Goal: Task Accomplishment & Management: Manage account settings

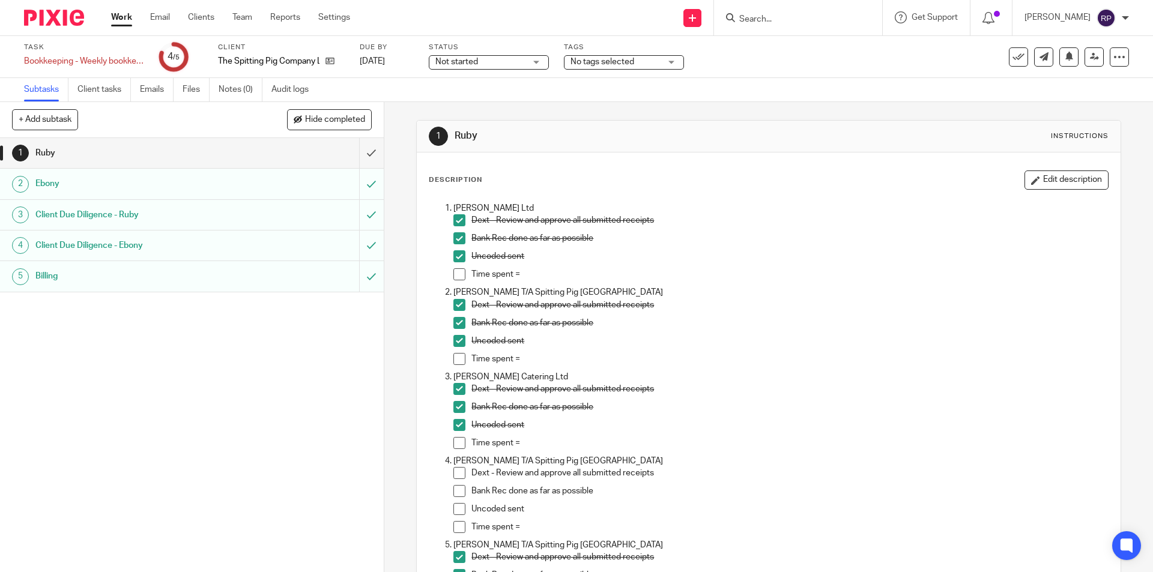
drag, startPoint x: 0, startPoint y: 0, endPoint x: 869, endPoint y: 216, distance: 895.1
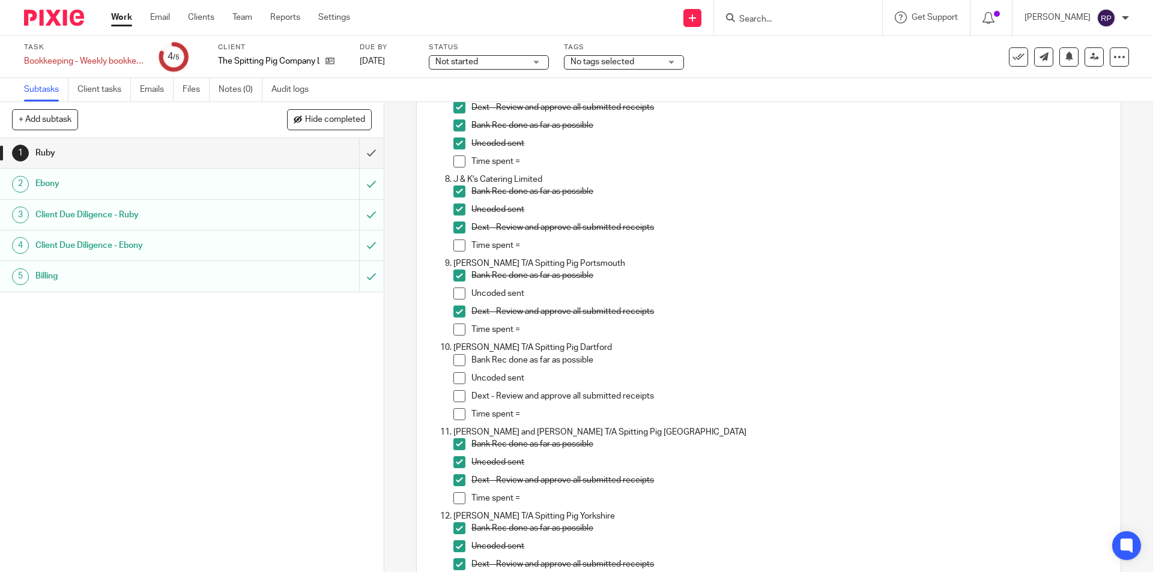
click at [458, 293] on span at bounding box center [460, 294] width 12 height 12
click at [457, 364] on span at bounding box center [460, 360] width 12 height 12
click at [454, 383] on span at bounding box center [460, 378] width 12 height 12
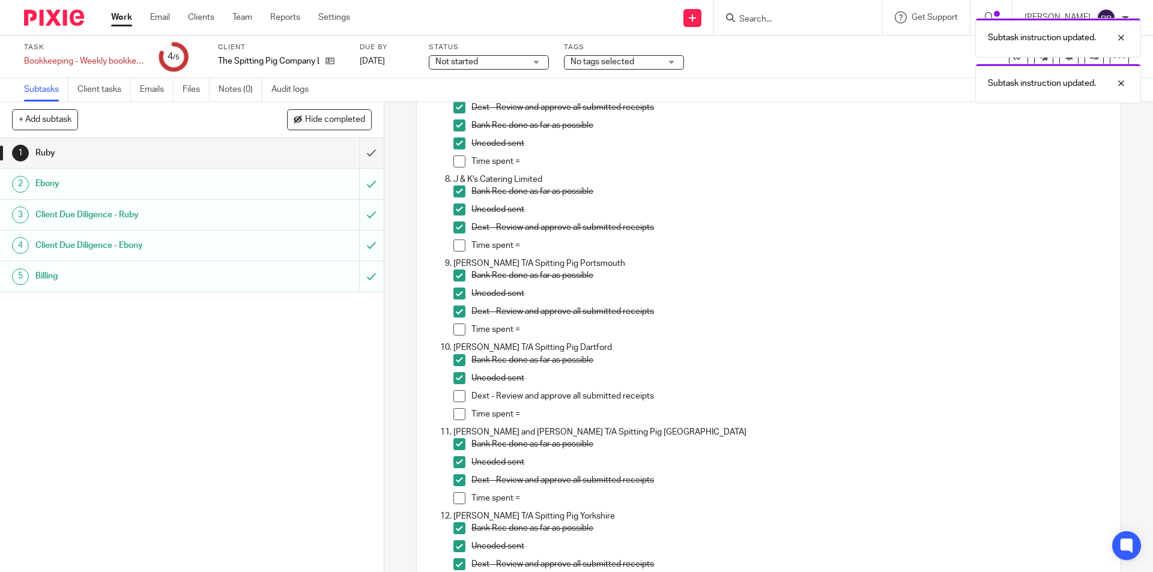
click at [460, 393] on span at bounding box center [460, 396] width 12 height 12
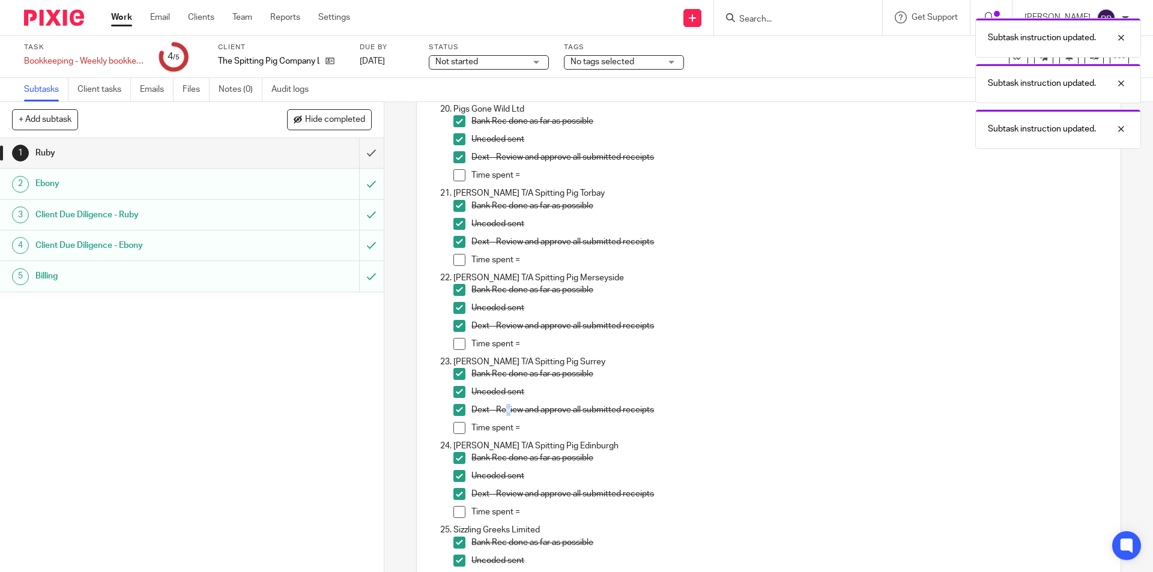
click at [504, 409] on p "Dext - Review and approve all submitted receipts" at bounding box center [790, 410] width 636 height 12
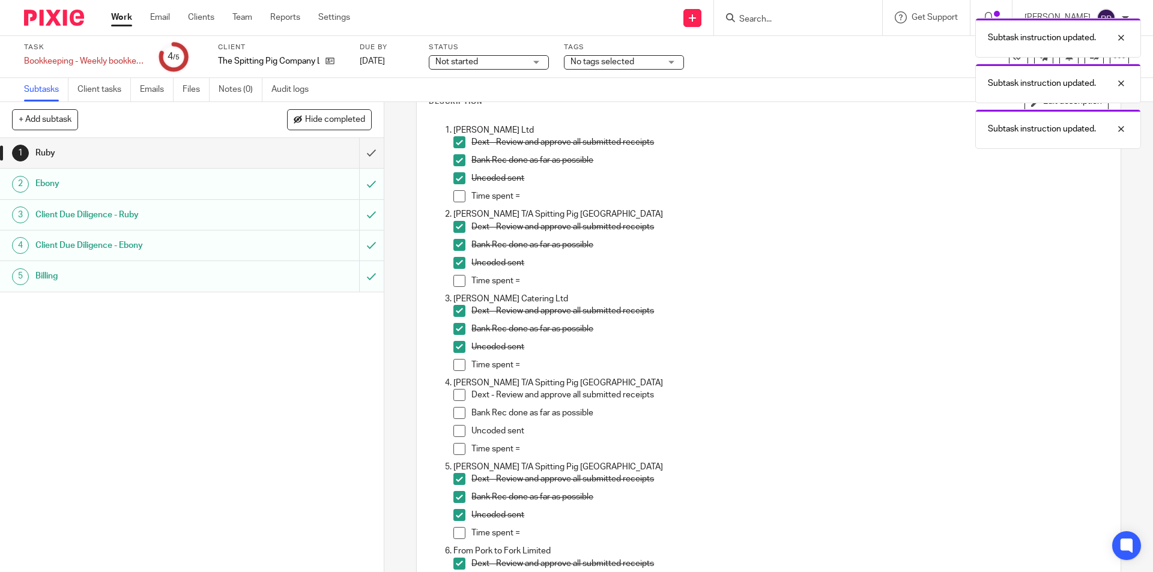
scroll to position [0, 0]
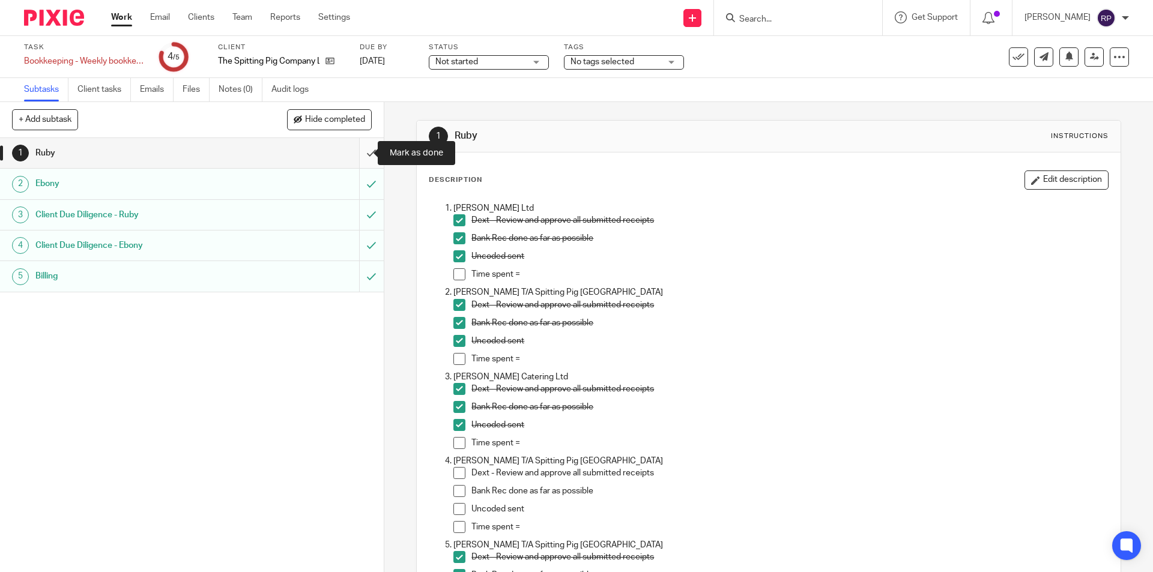
click at [357, 148] on input "submit" at bounding box center [192, 153] width 384 height 30
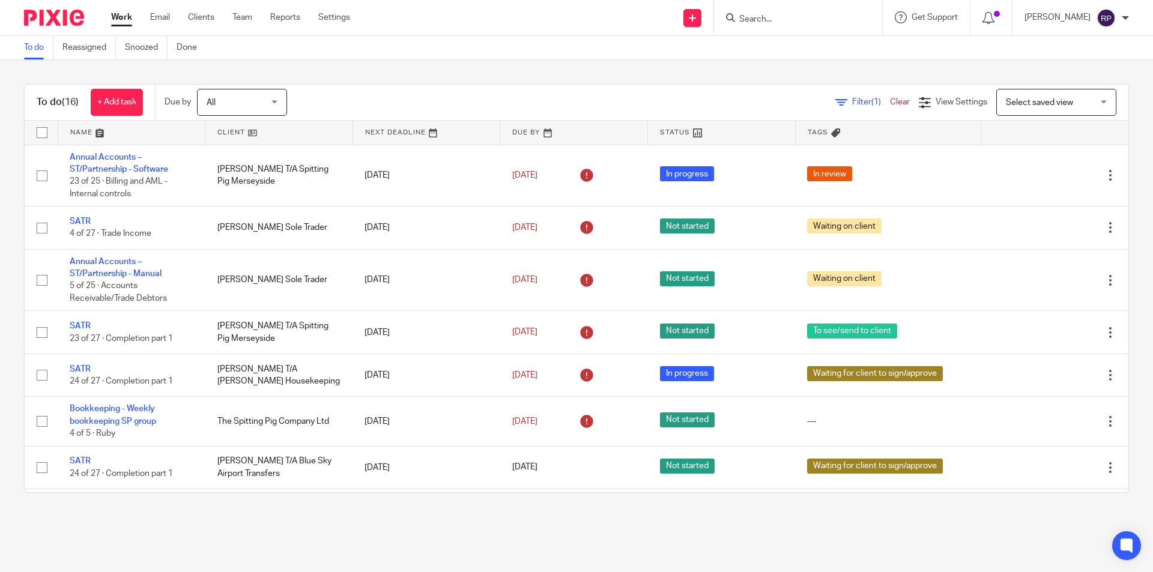
click at [114, 23] on link "Work" at bounding box center [121, 17] width 21 height 12
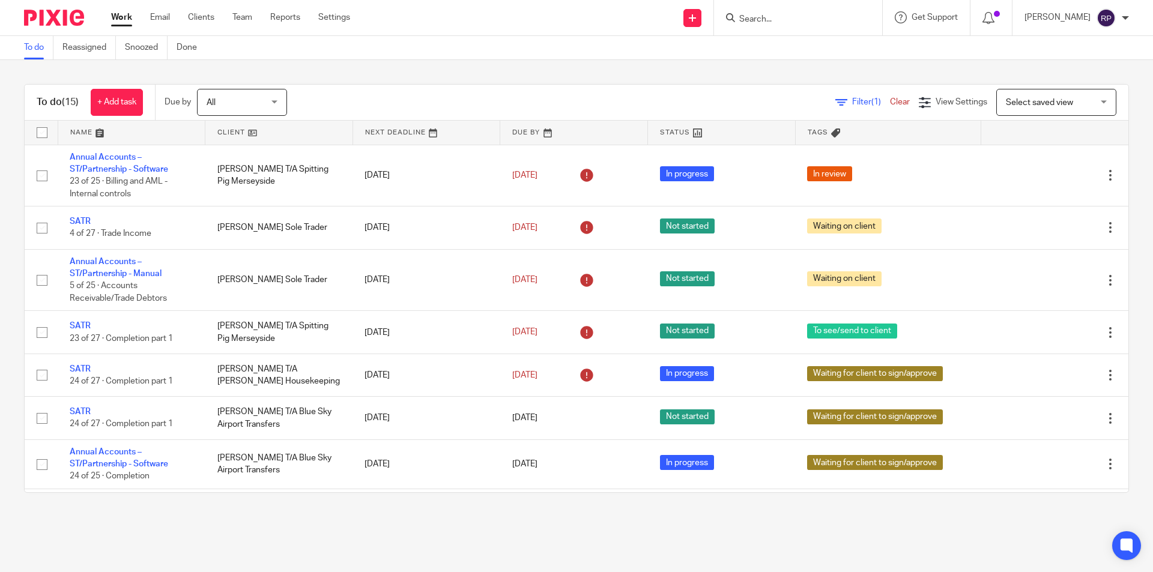
click at [118, 19] on link "Work" at bounding box center [121, 17] width 21 height 12
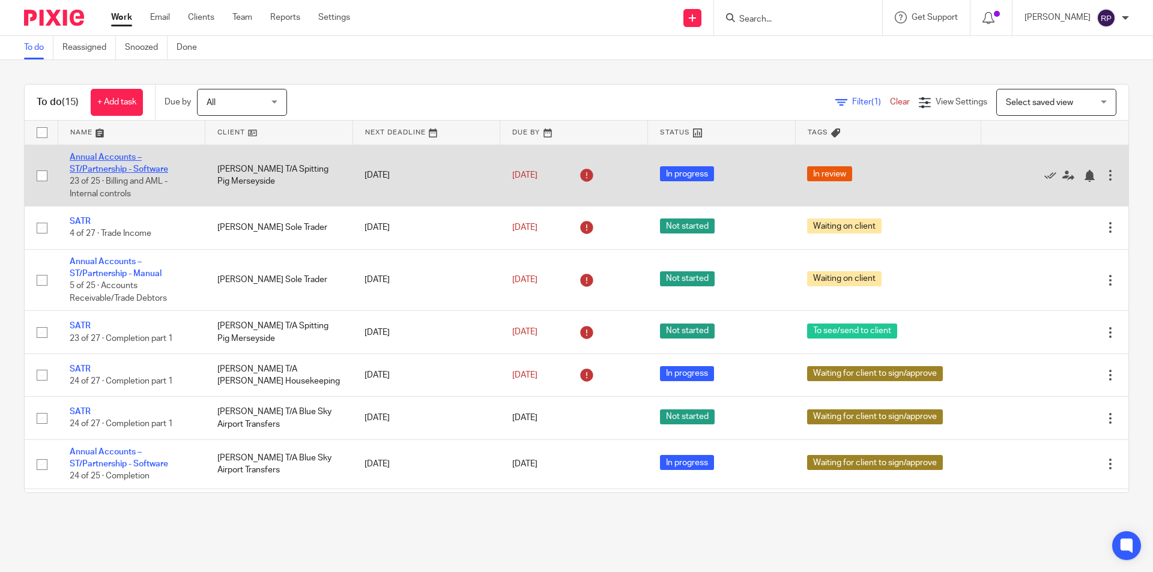
click at [107, 170] on link "Annual Accounts – ST/Partnership - Software" at bounding box center [119, 163] width 99 height 20
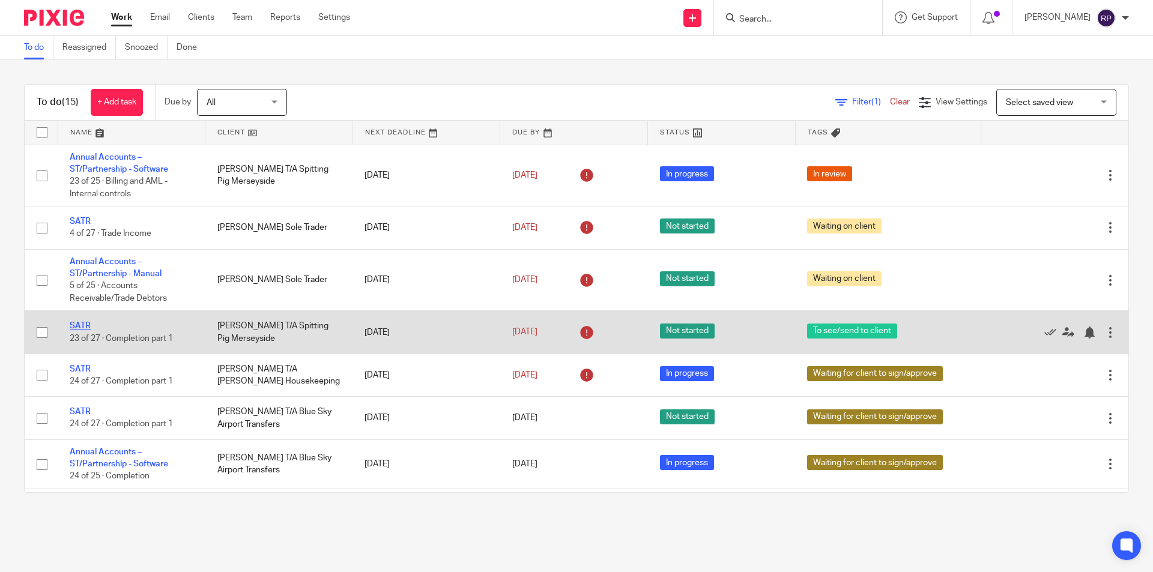
click at [82, 328] on link "SATR" at bounding box center [80, 326] width 21 height 8
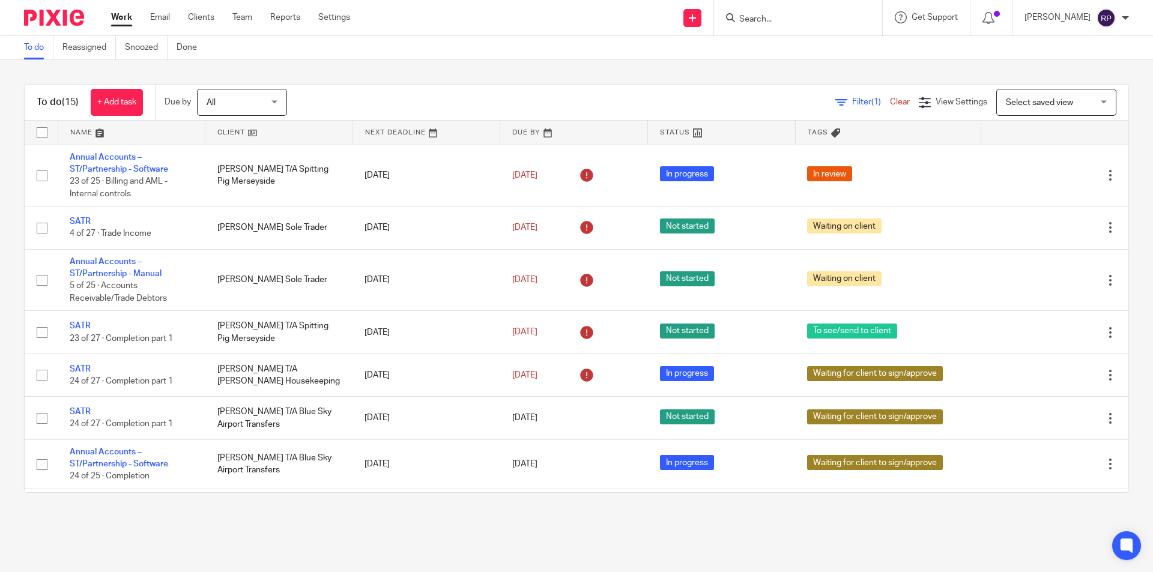
click at [121, 21] on link "Work" at bounding box center [121, 17] width 21 height 12
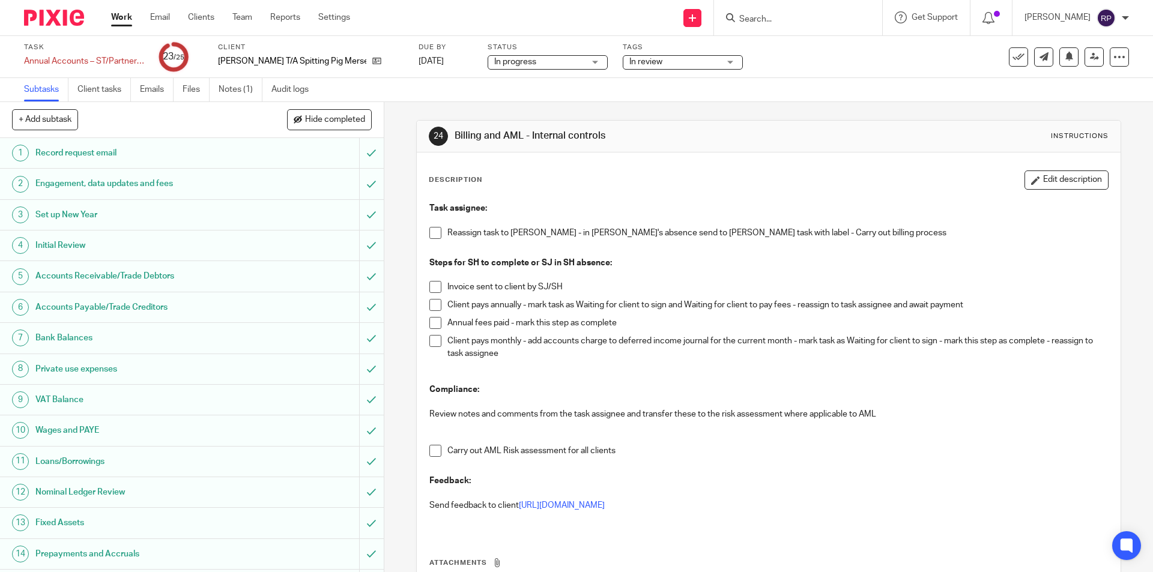
scroll to position [337, 0]
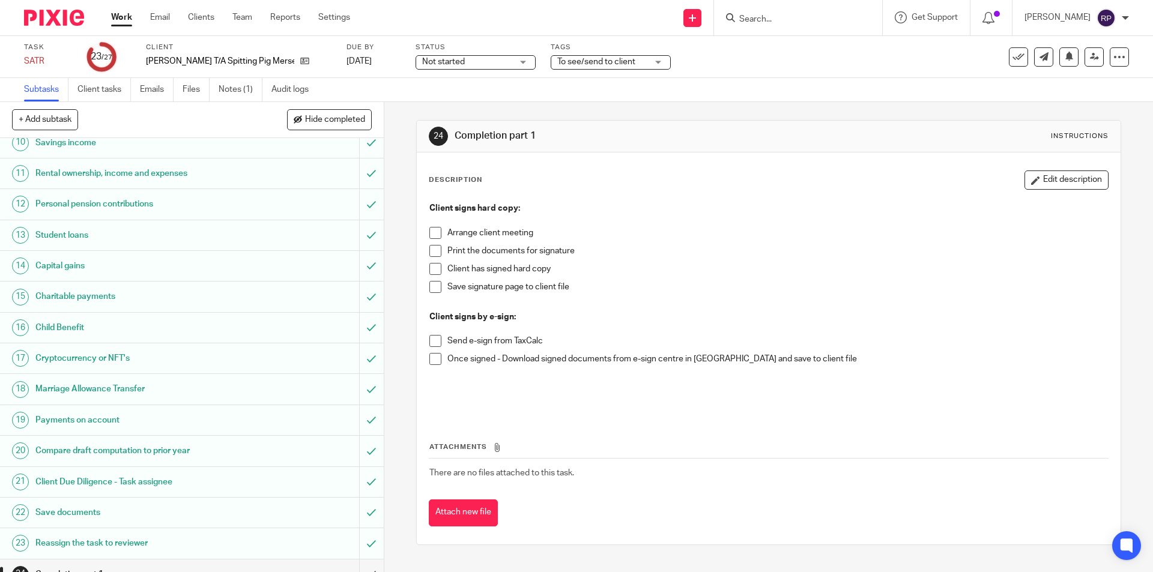
scroll to position [411, 0]
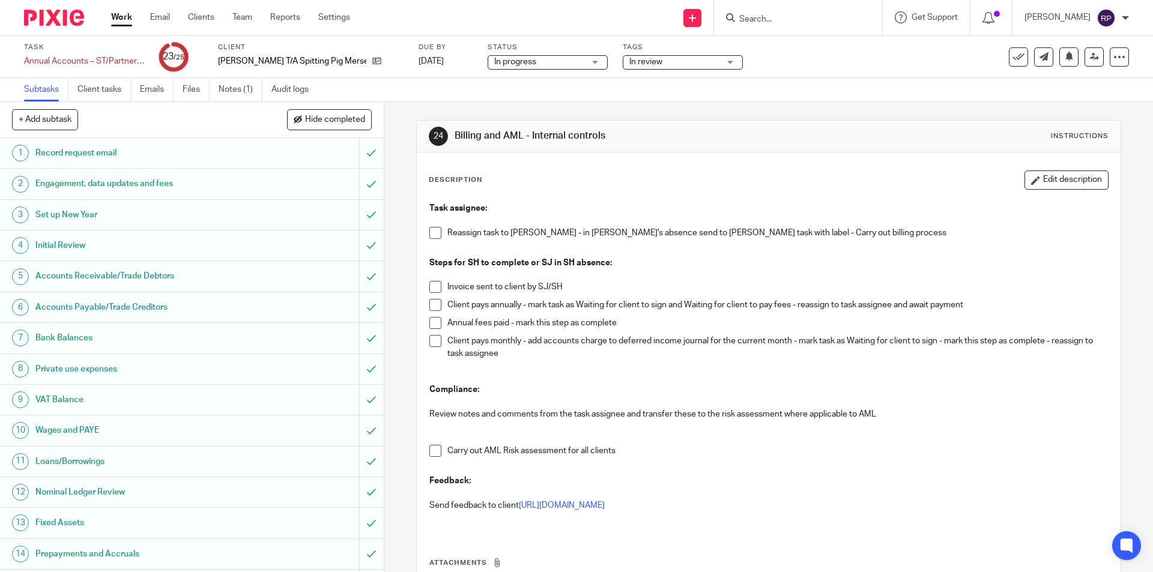
scroll to position [337, 0]
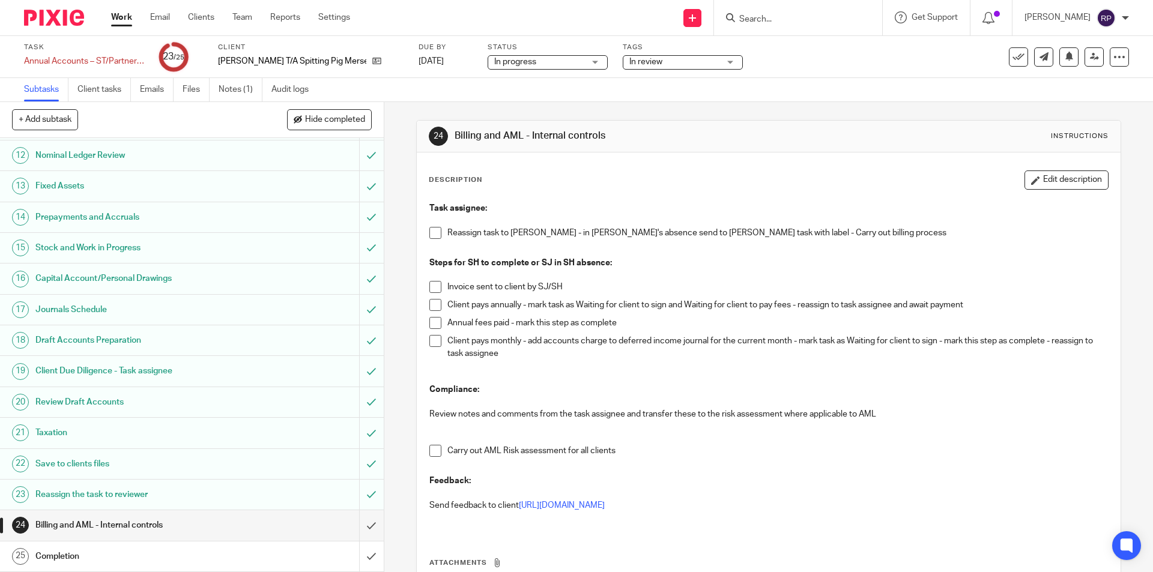
click at [715, 58] on span "In review" at bounding box center [675, 62] width 90 height 13
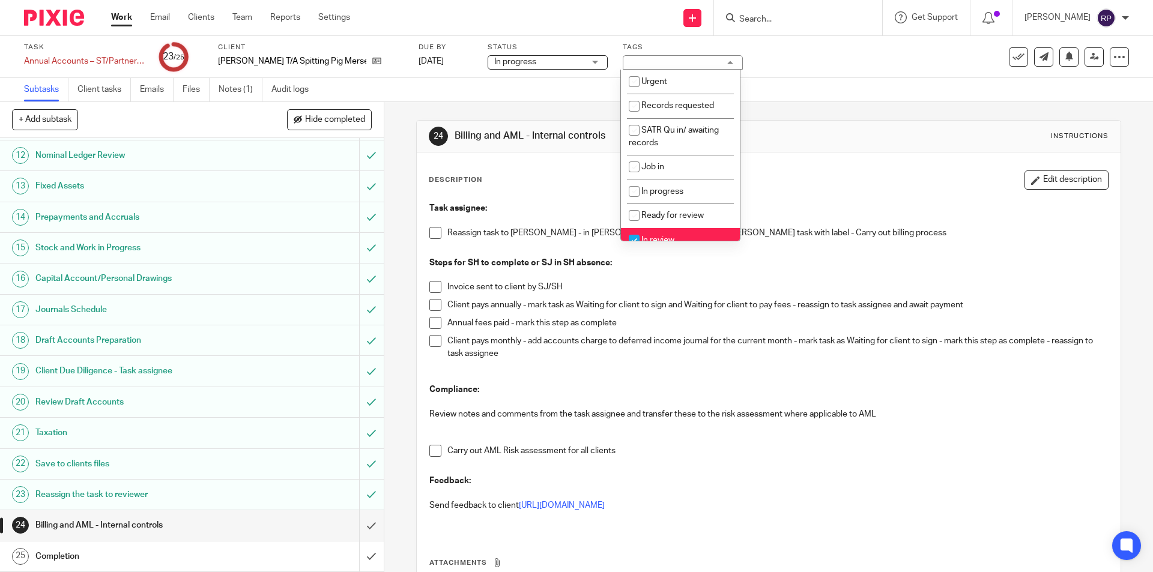
click at [691, 234] on li "In review" at bounding box center [680, 240] width 119 height 25
checkbox input "false"
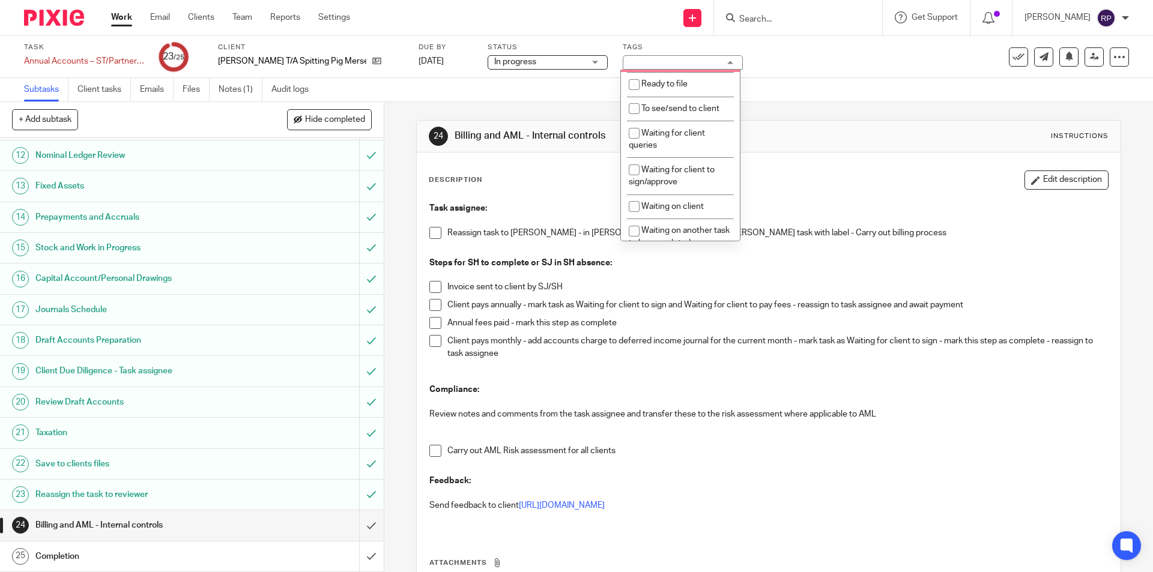
scroll to position [240, 0]
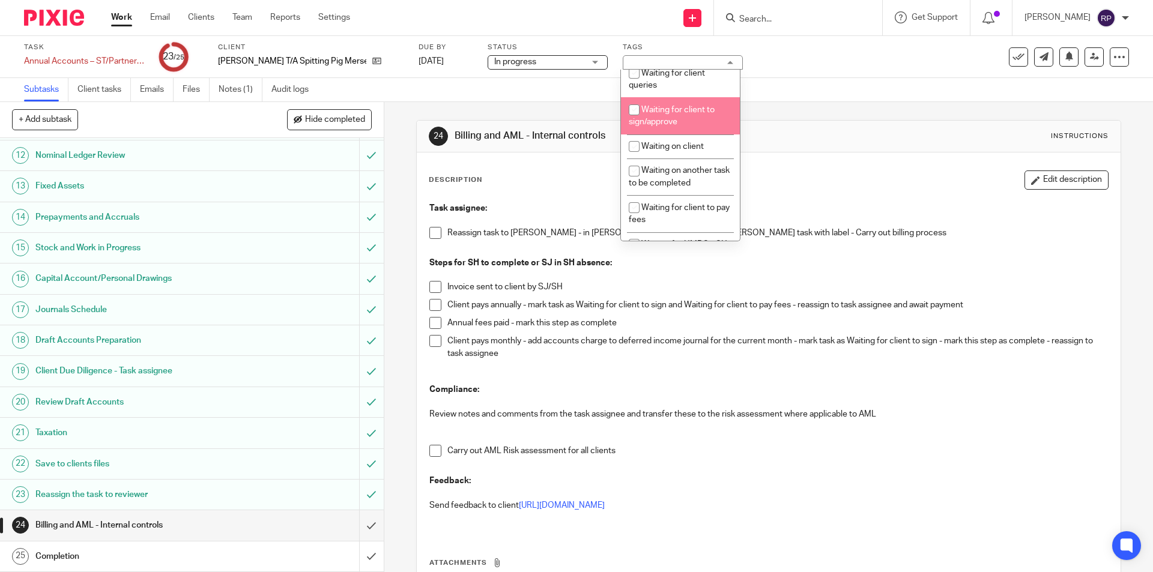
click at [693, 115] on li "Waiting for client to sign/approve" at bounding box center [680, 115] width 119 height 37
checkbox input "true"
click at [823, 161] on div "Description Edit description Task assignee: Reassign task to Sarah - in Sarah's…" at bounding box center [768, 407] width 703 height 508
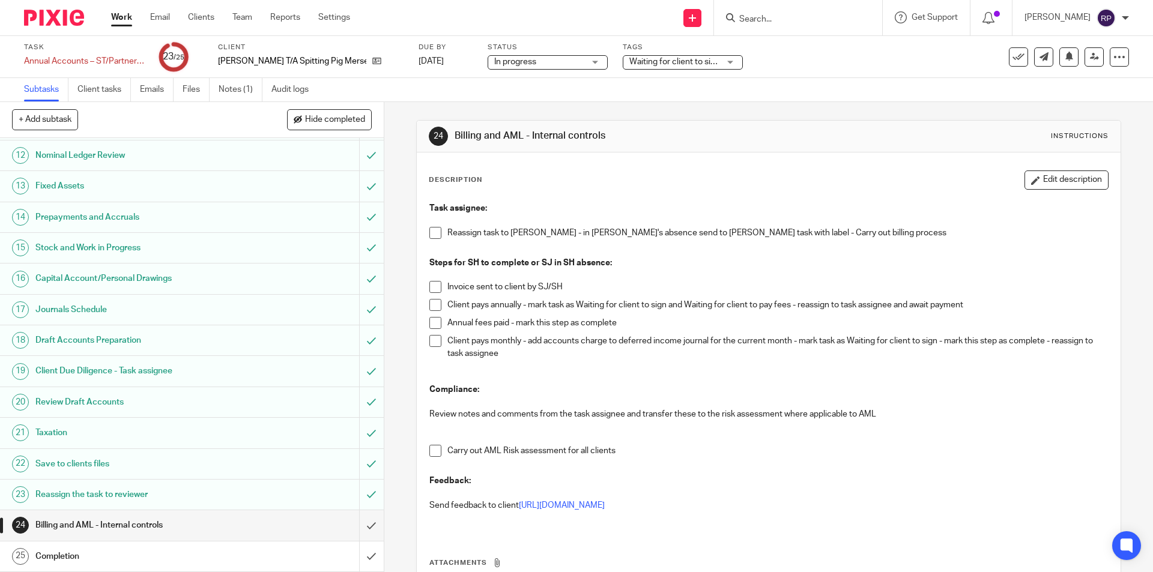
click at [706, 58] on span "Waiting for client to sign/approve" at bounding box center [692, 62] width 124 height 8
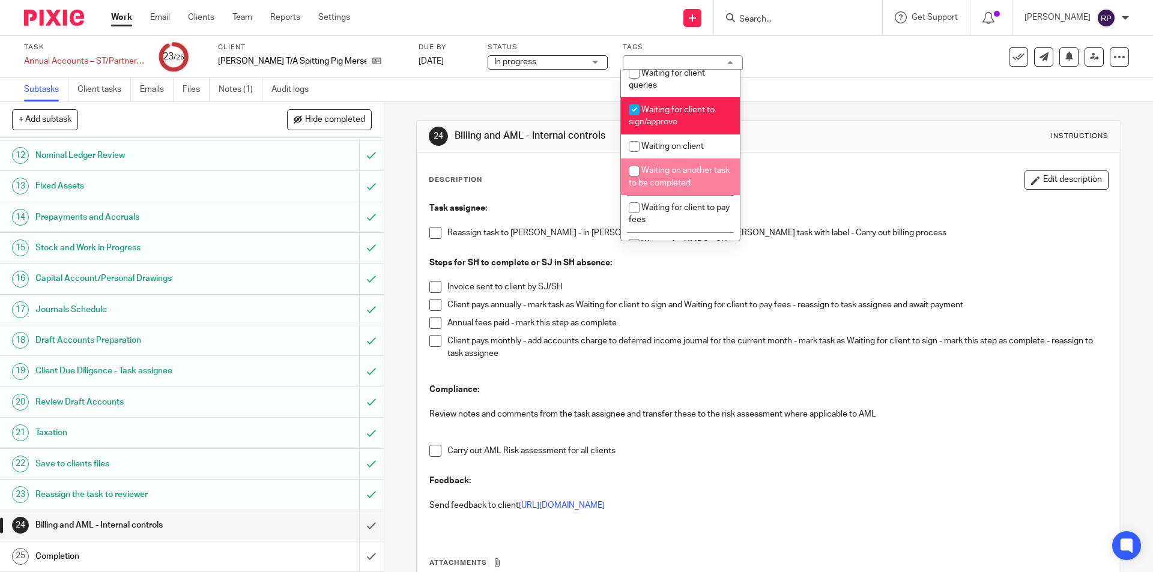
scroll to position [300, 0]
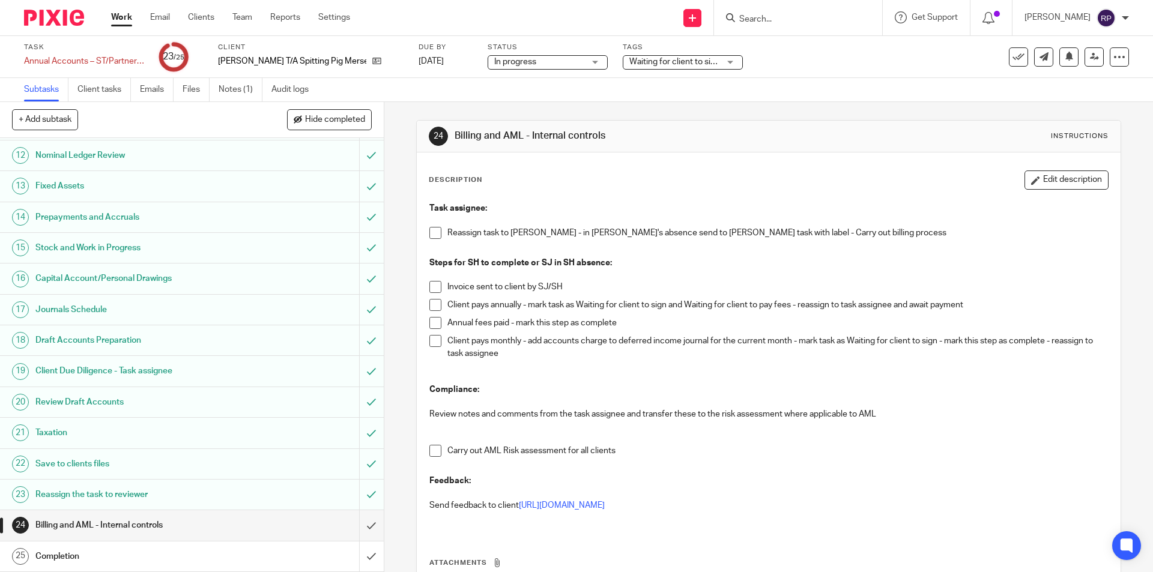
click at [434, 231] on span at bounding box center [436, 233] width 12 height 12
click at [687, 58] on span "Waiting for client to sign/approve" at bounding box center [692, 62] width 124 height 8
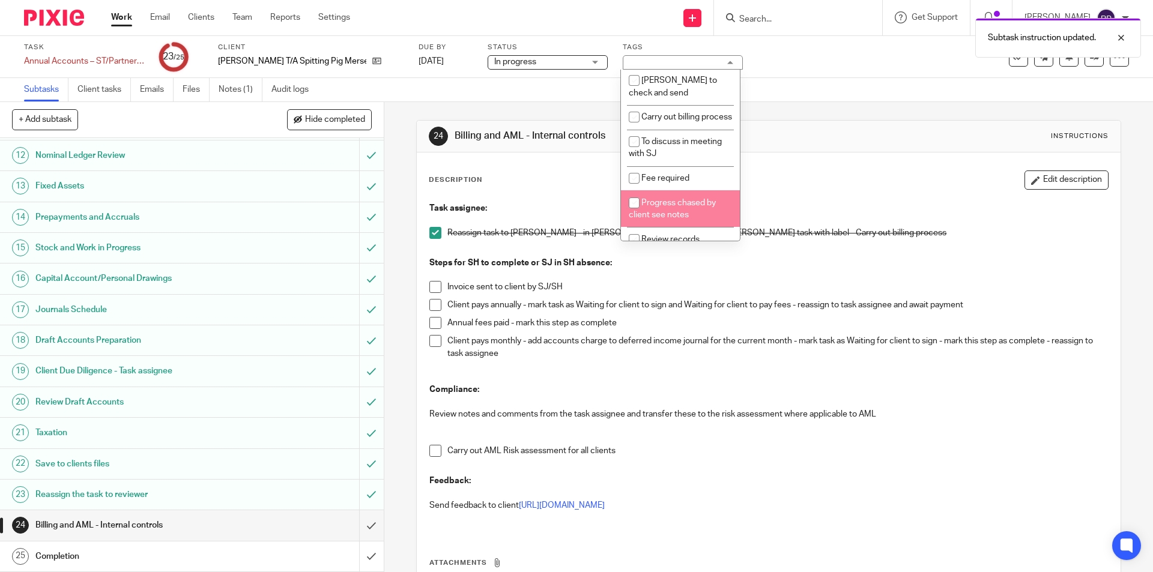
scroll to position [430, 0]
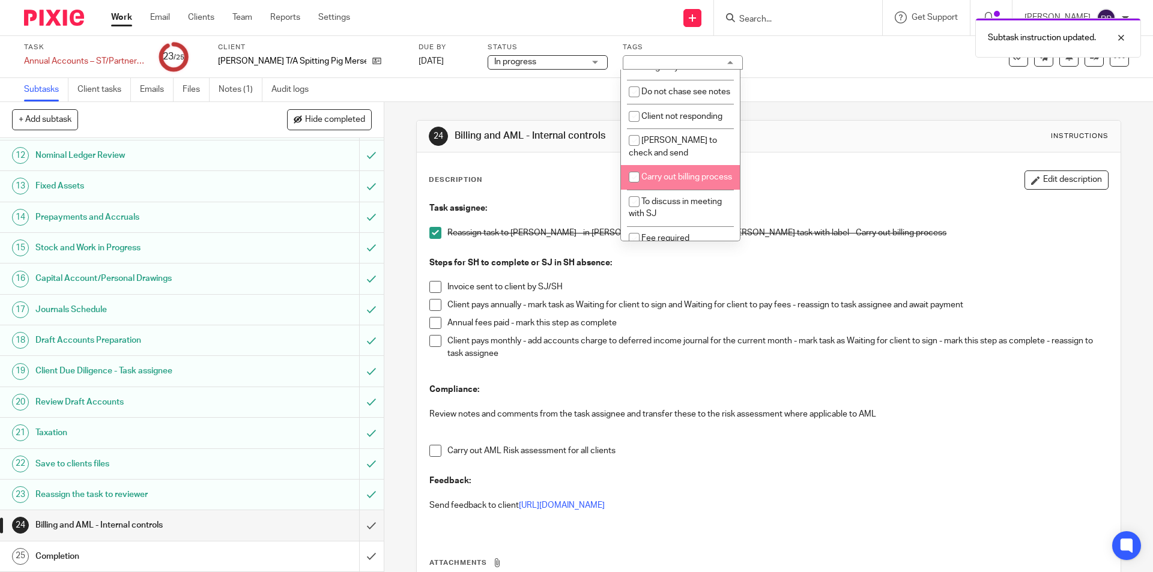
click at [696, 181] on span "Carry out billing process" at bounding box center [687, 177] width 91 height 8
checkbox input "true"
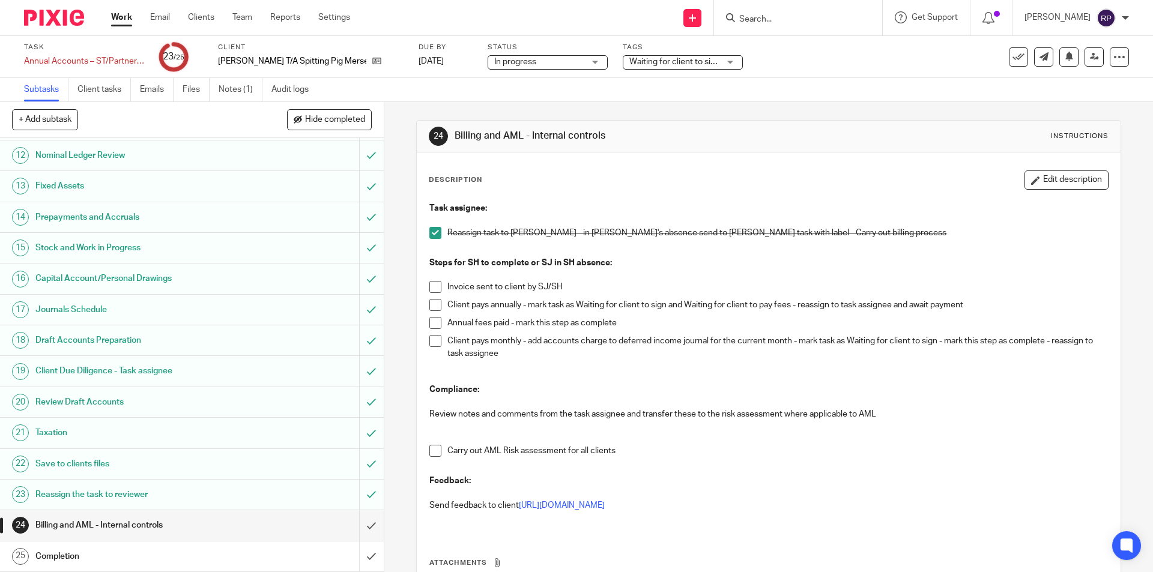
click at [793, 182] on div "Description Edit description" at bounding box center [768, 180] width 679 height 19
click at [1090, 59] on icon at bounding box center [1094, 56] width 9 height 9
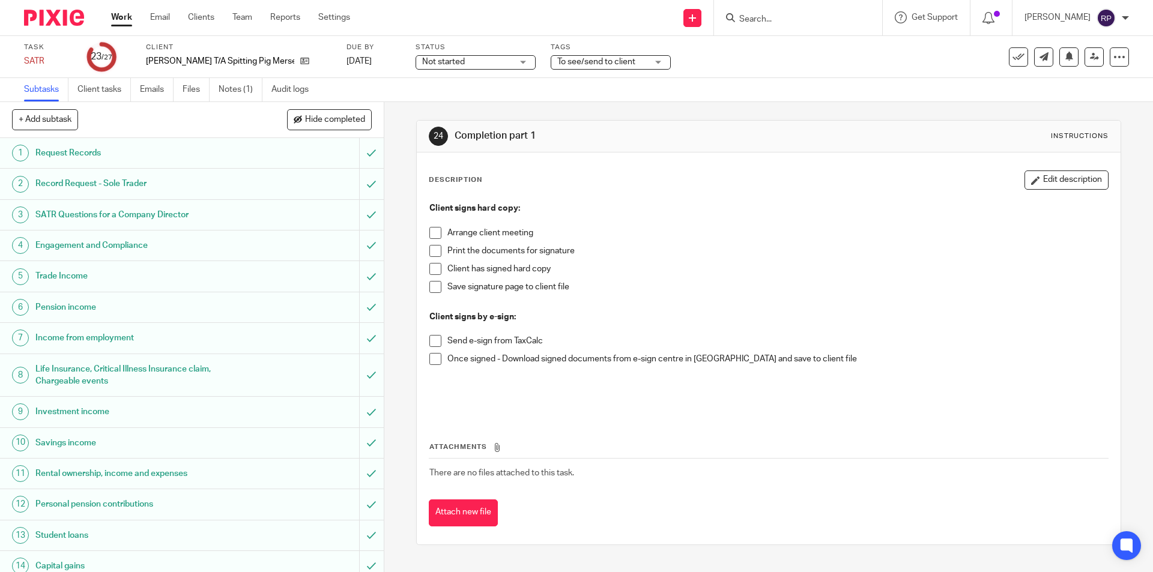
scroll to position [411, 0]
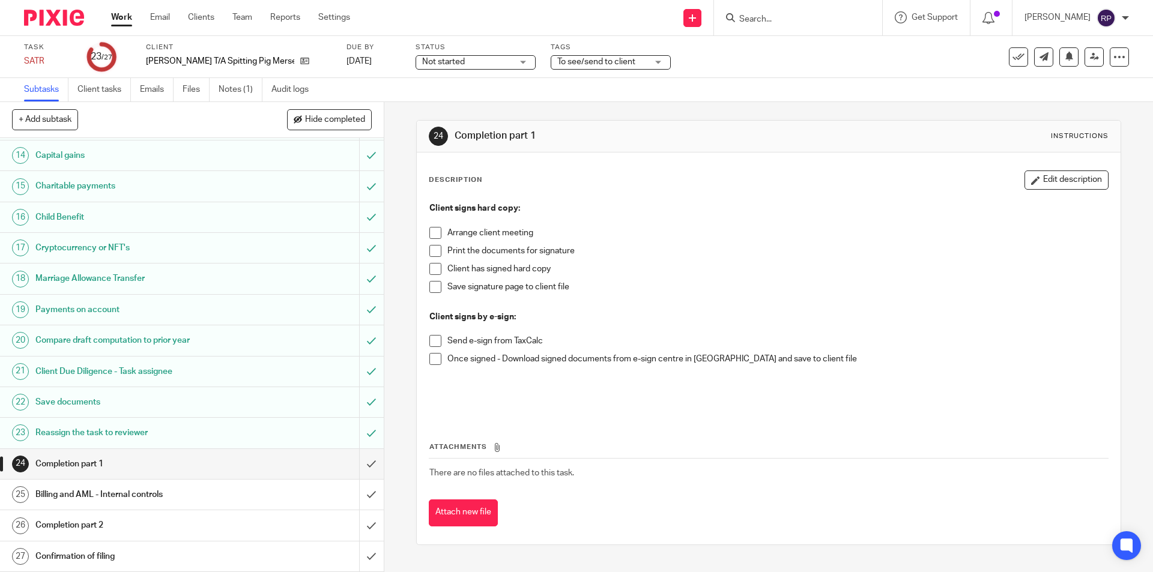
click at [617, 62] on span "To see/send to client" at bounding box center [596, 62] width 78 height 8
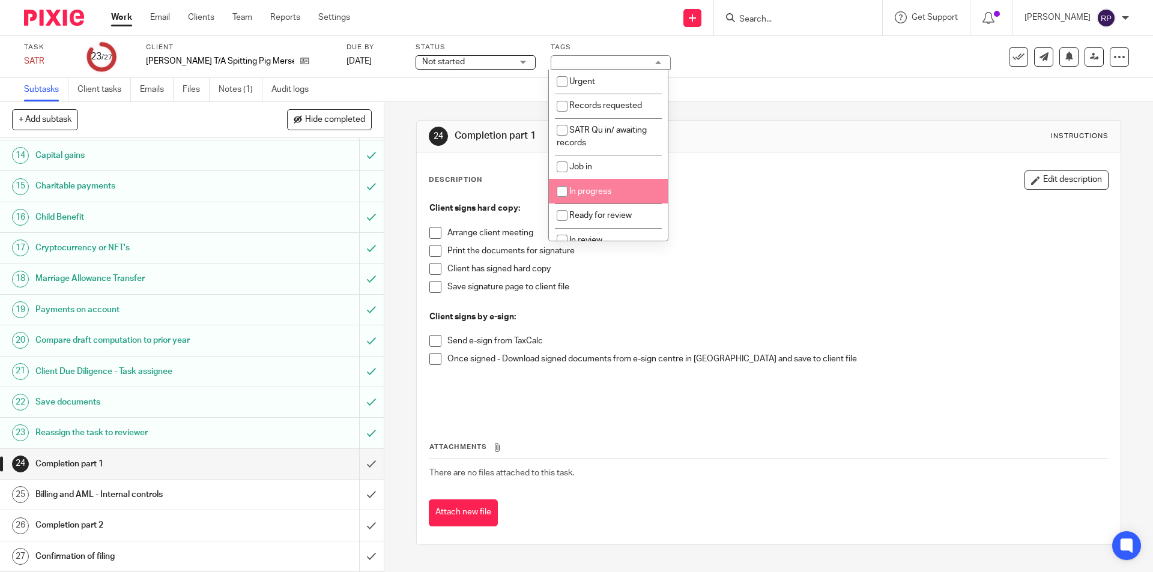
scroll to position [120, 0]
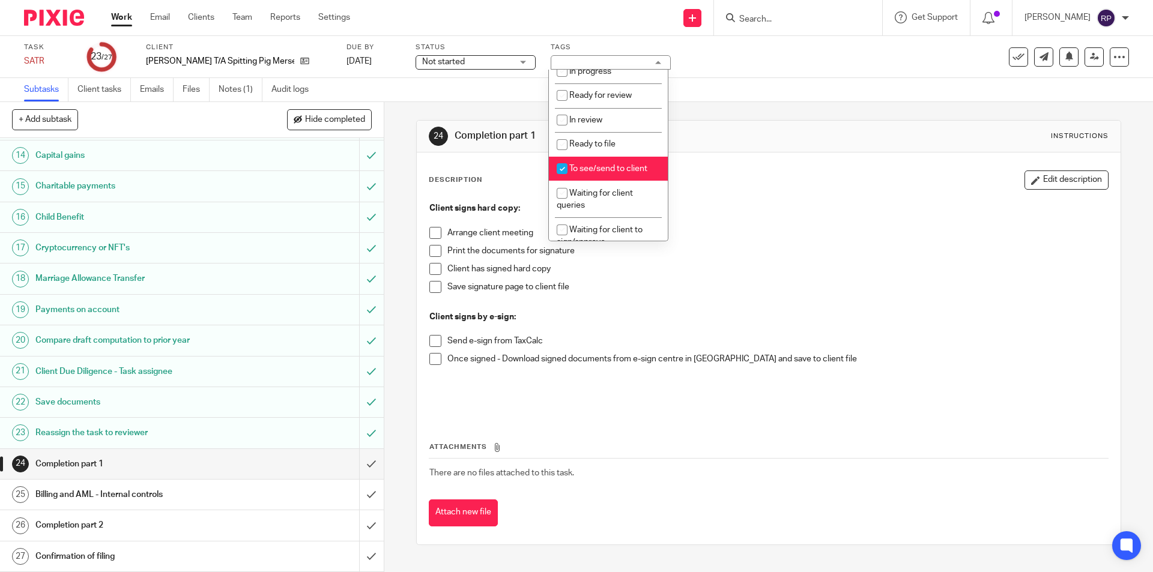
click at [630, 165] on span "To see/send to client" at bounding box center [608, 169] width 78 height 8
checkbox input "false"
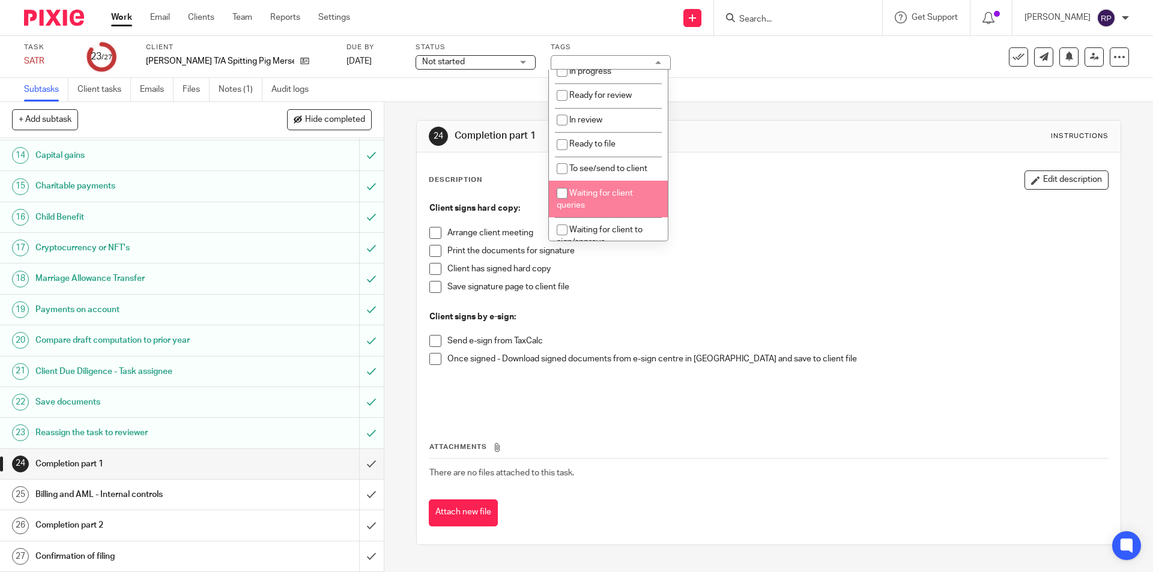
scroll to position [180, 0]
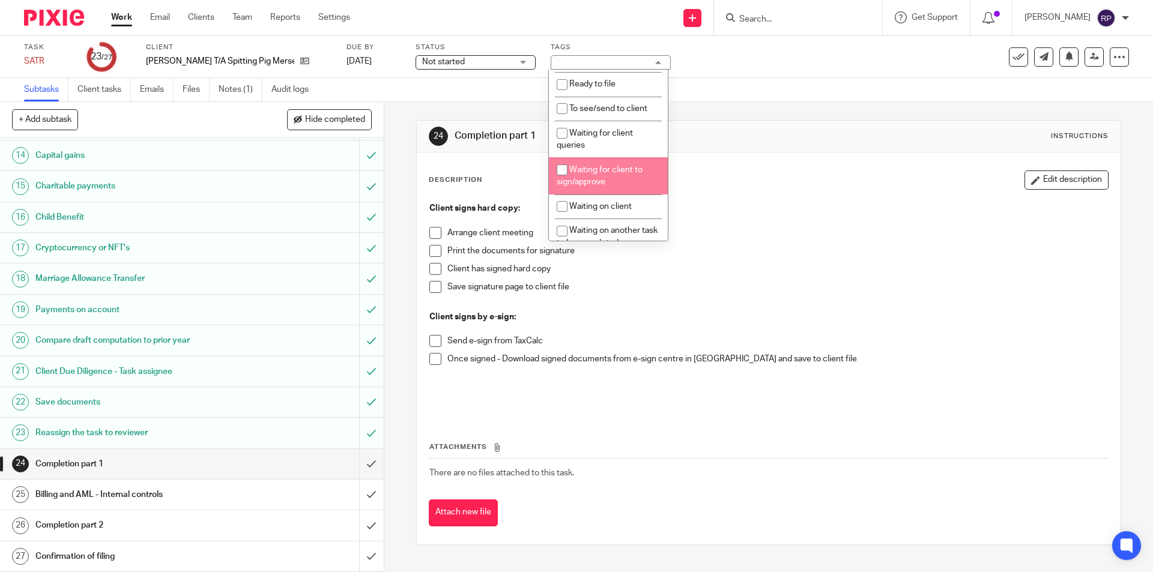
click at [631, 181] on li "Waiting for client to sign/approve" at bounding box center [608, 175] width 119 height 37
checkbox input "true"
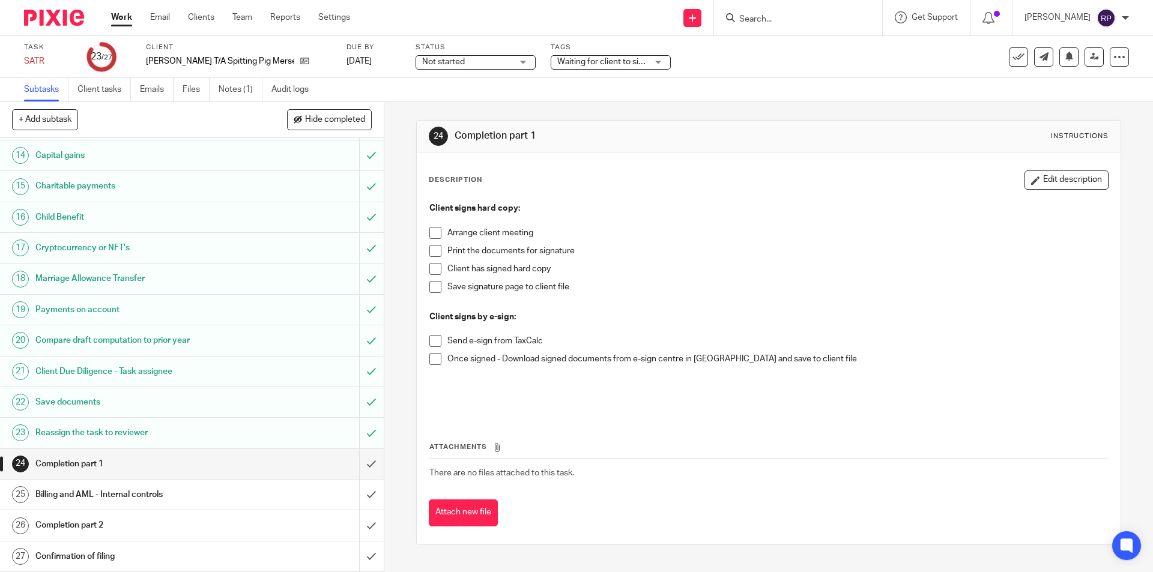
click at [700, 184] on div "Description Edit description" at bounding box center [768, 180] width 679 height 19
click at [1089, 49] on link at bounding box center [1094, 56] width 19 height 19
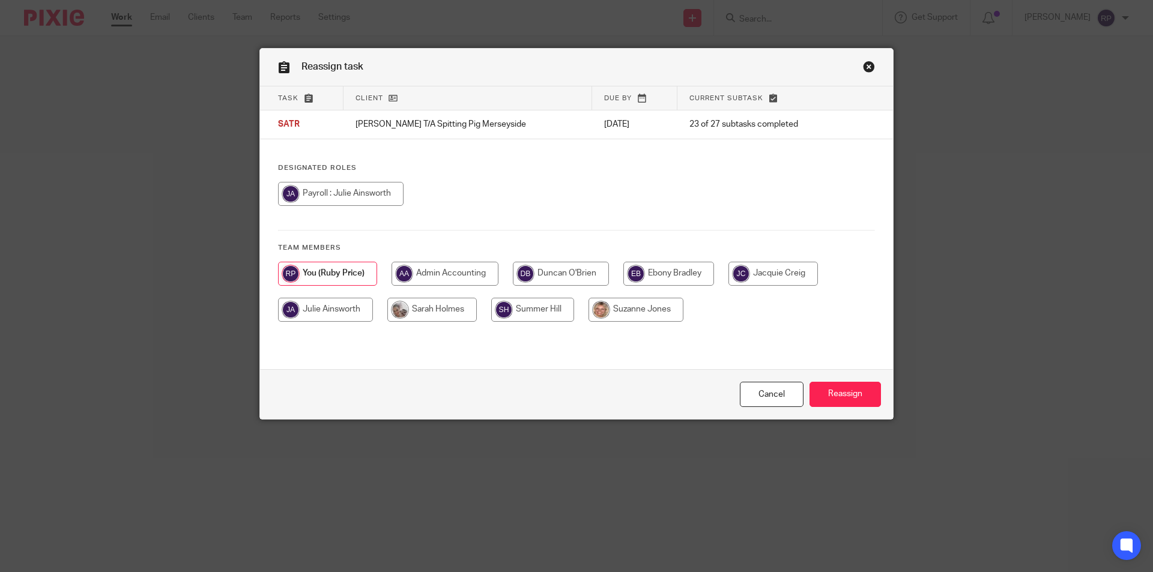
click at [434, 314] on input "radio" at bounding box center [432, 310] width 90 height 24
radio input "true"
click at [815, 391] on input "Reassign" at bounding box center [845, 395] width 71 height 26
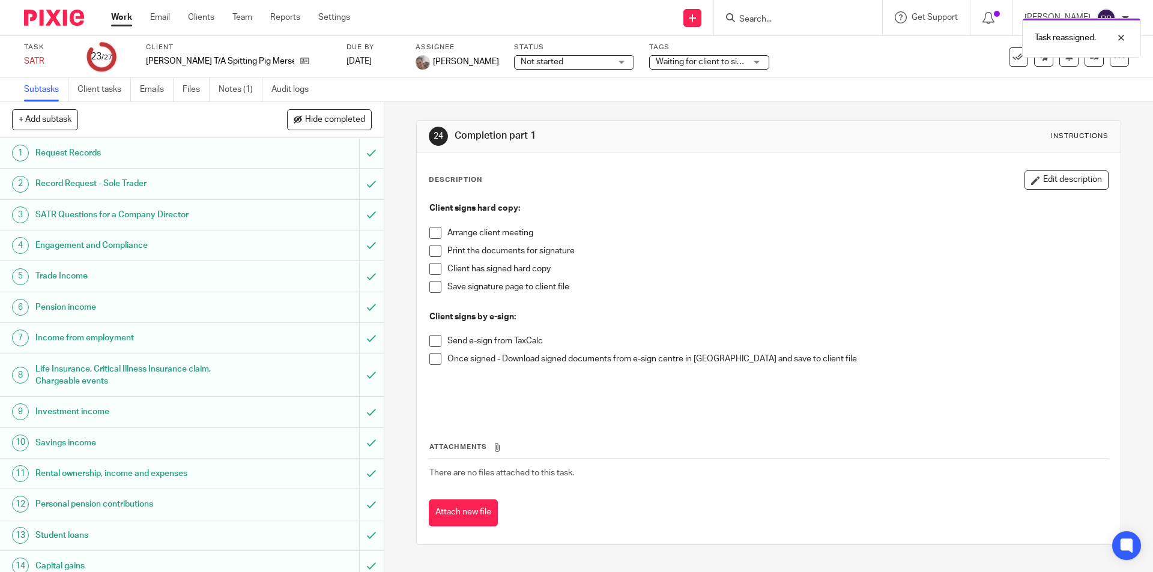
click at [718, 63] on span "Waiting for client to sign/approve" at bounding box center [718, 62] width 124 height 8
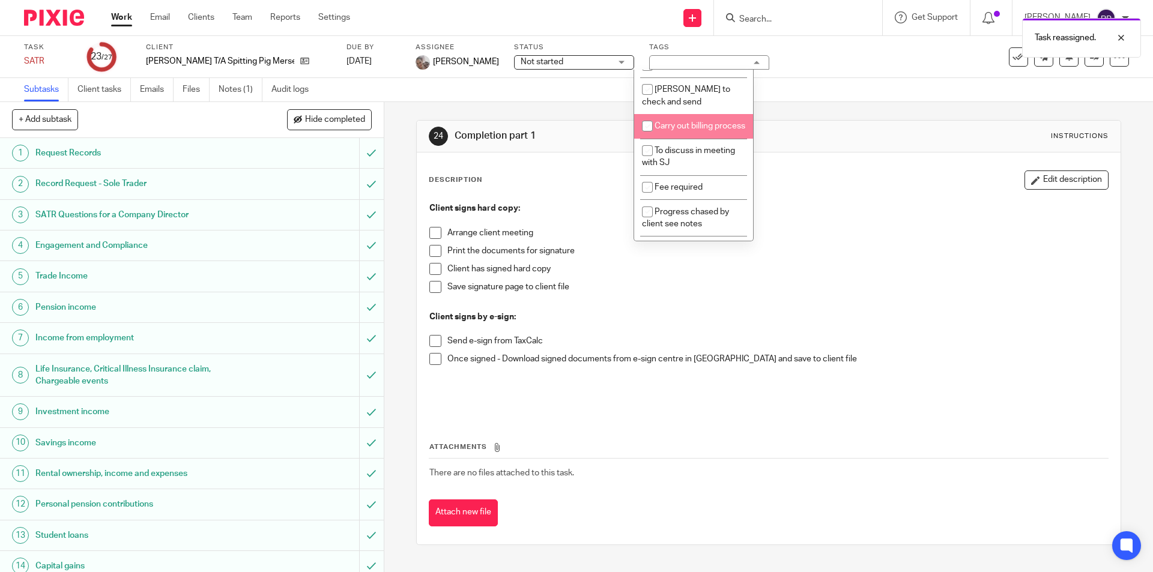
scroll to position [541, 0]
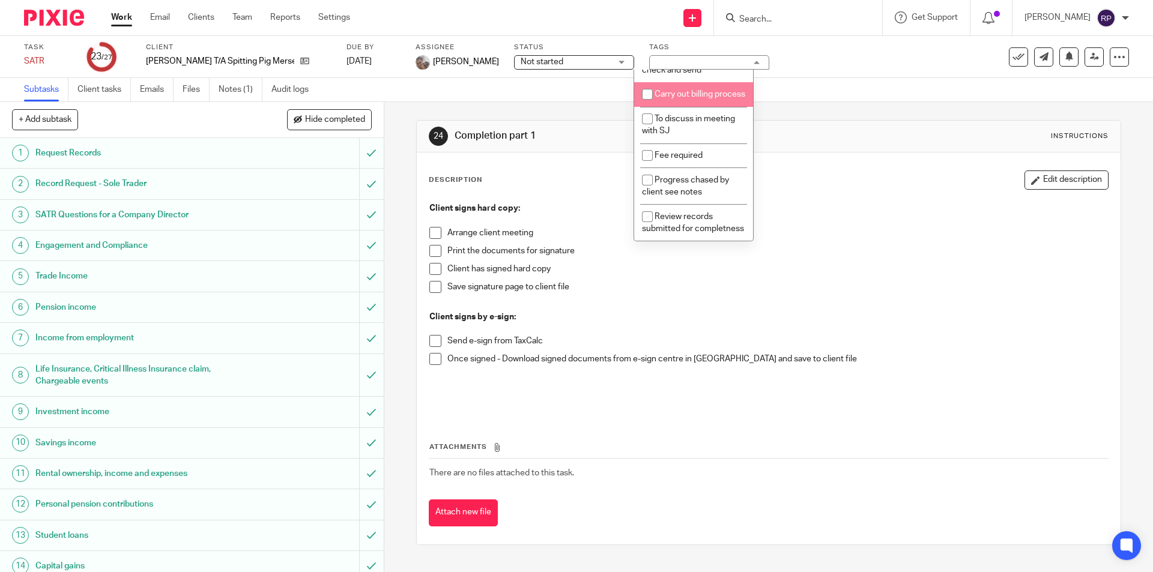
click at [706, 87] on li "Carry out billing process" at bounding box center [693, 94] width 119 height 25
checkbox input "true"
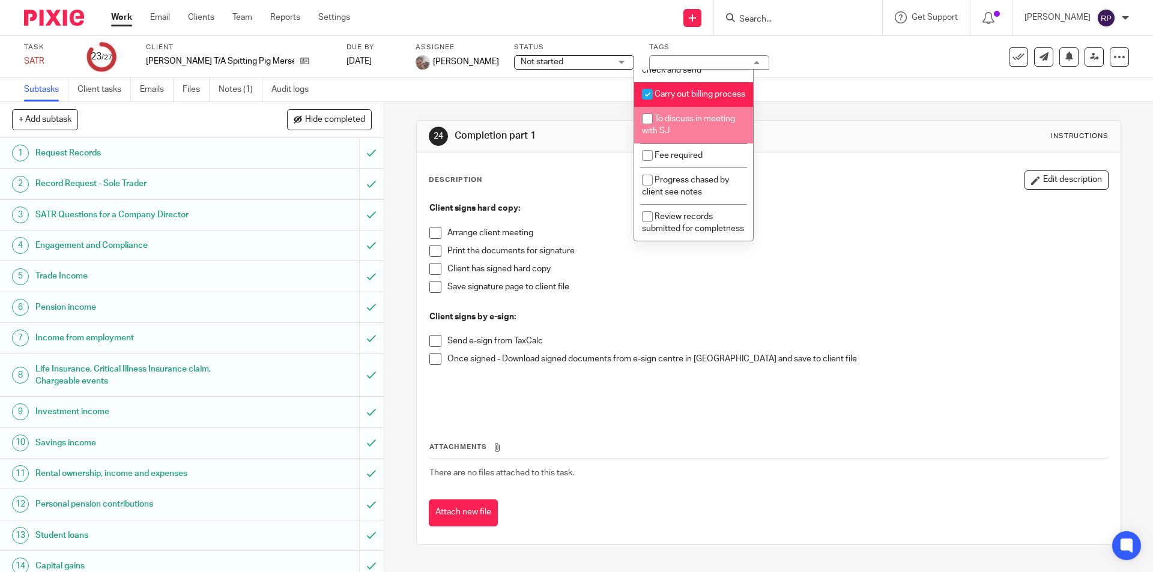
click at [790, 147] on div "24 Completion part 1 Instructions" at bounding box center [768, 137] width 703 height 32
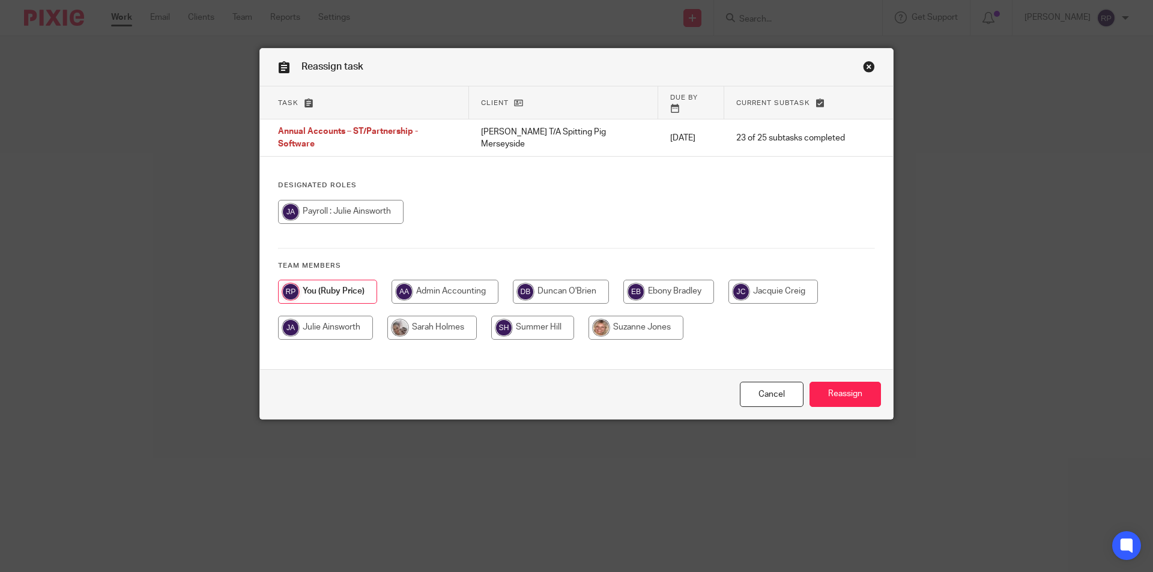
click at [453, 317] on input "radio" at bounding box center [432, 328] width 90 height 24
radio input "true"
click at [851, 393] on input "Reassign" at bounding box center [845, 395] width 71 height 26
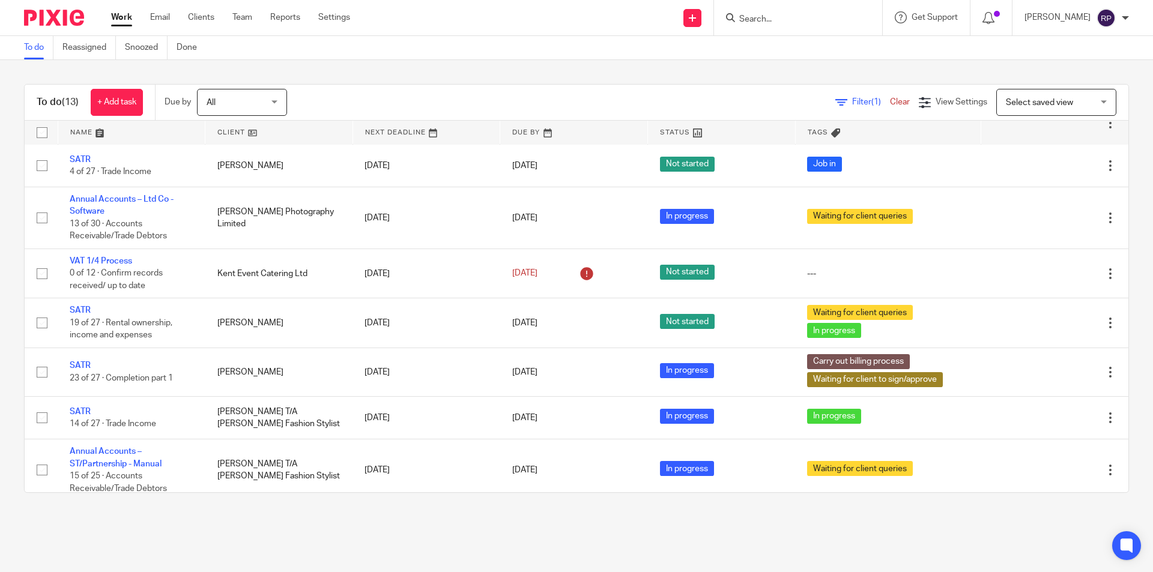
scroll to position [299, 0]
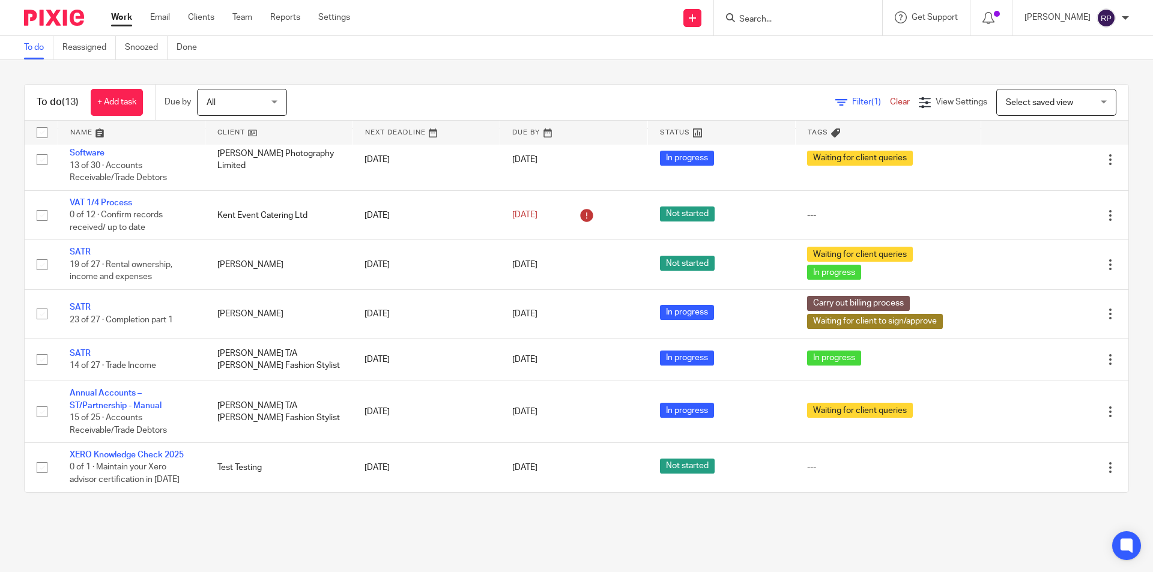
click at [121, 17] on link "Work" at bounding box center [121, 17] width 21 height 12
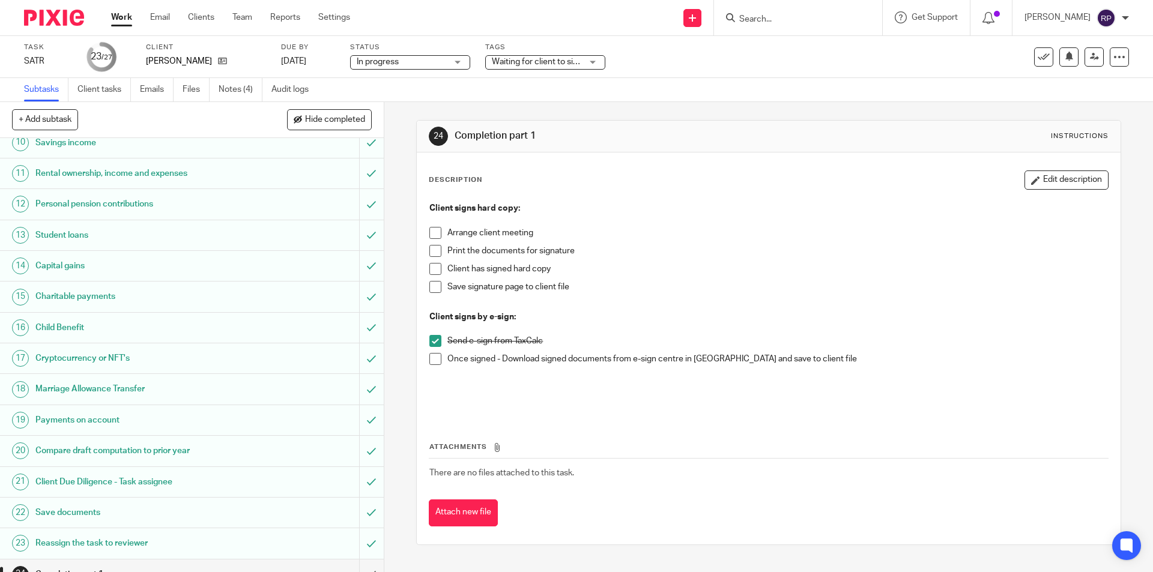
scroll to position [411, 0]
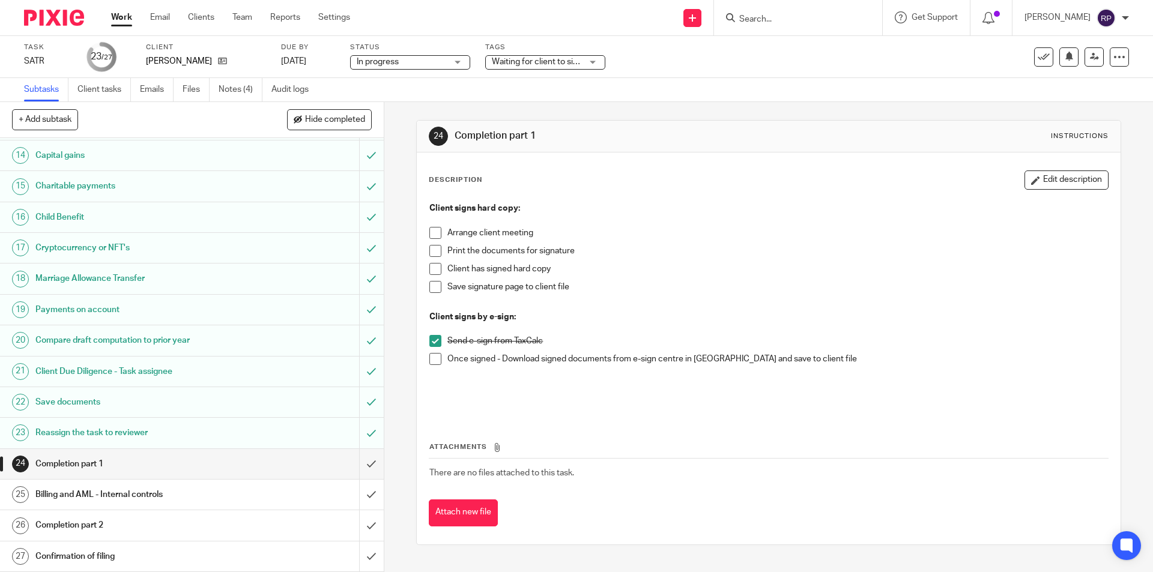
click at [155, 486] on h1 "Billing and AML - Internal controls" at bounding box center [139, 495] width 208 height 18
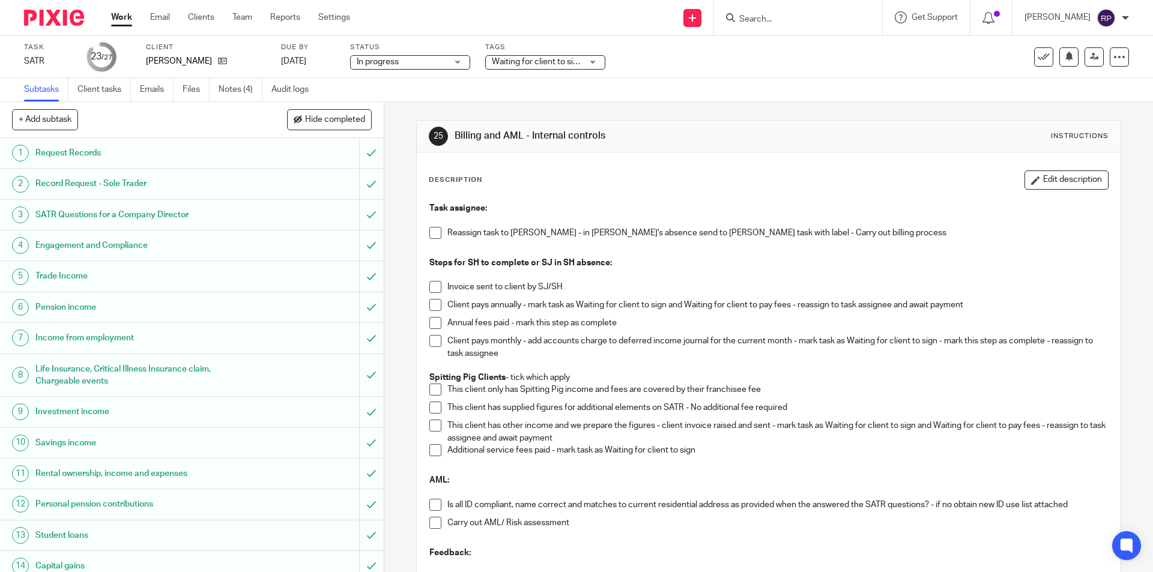
click at [436, 235] on span at bounding box center [436, 233] width 12 height 12
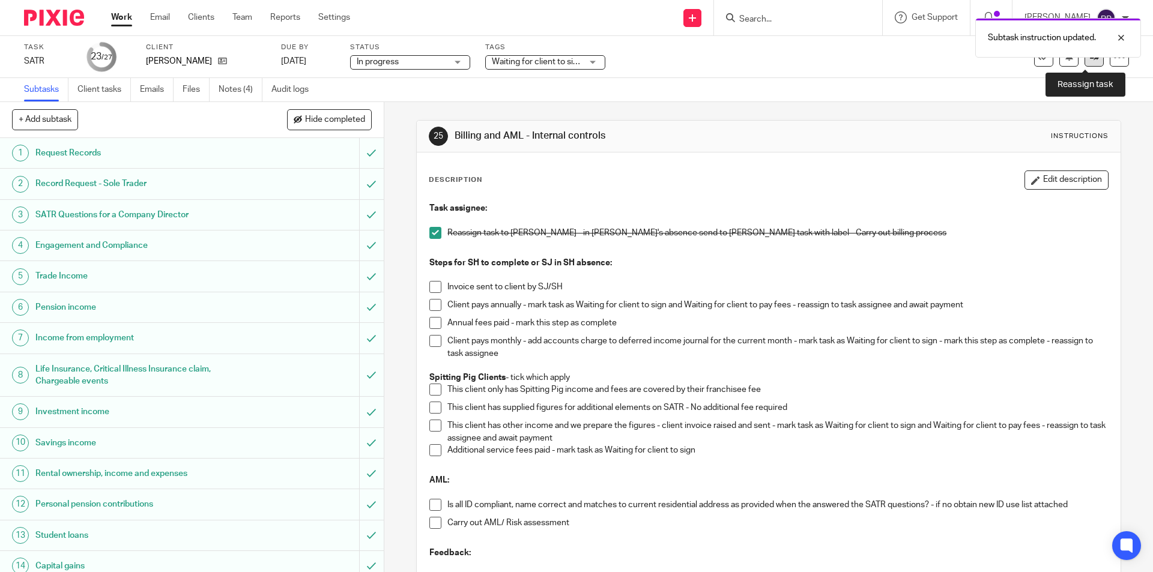
click at [1090, 58] on icon at bounding box center [1094, 56] width 9 height 9
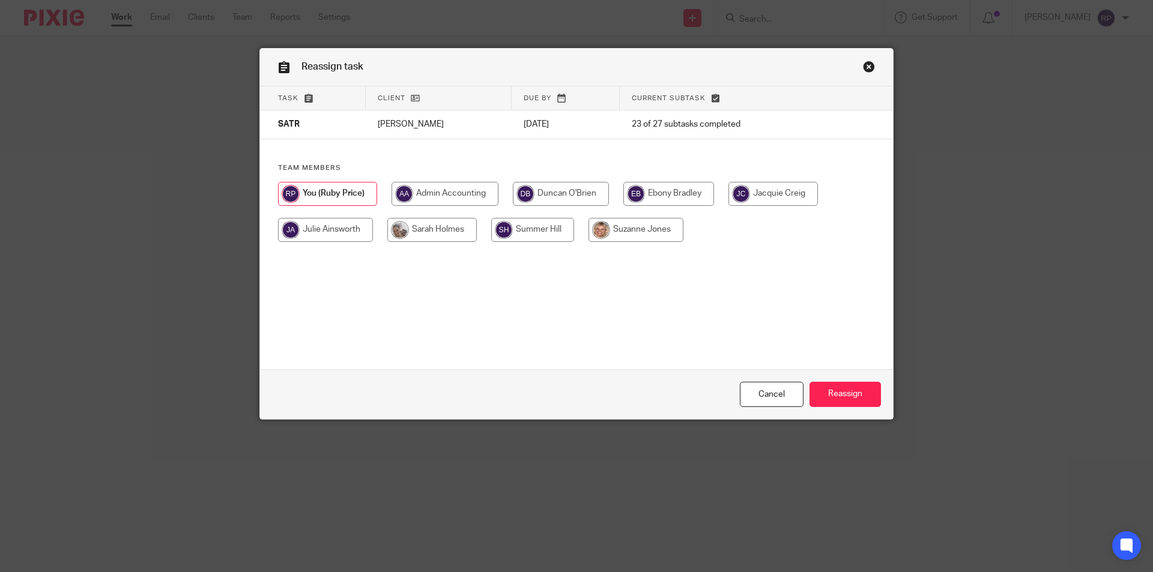
click at [411, 224] on input "radio" at bounding box center [432, 230] width 90 height 24
radio input "true"
click at [850, 392] on input "Reassign" at bounding box center [845, 395] width 71 height 26
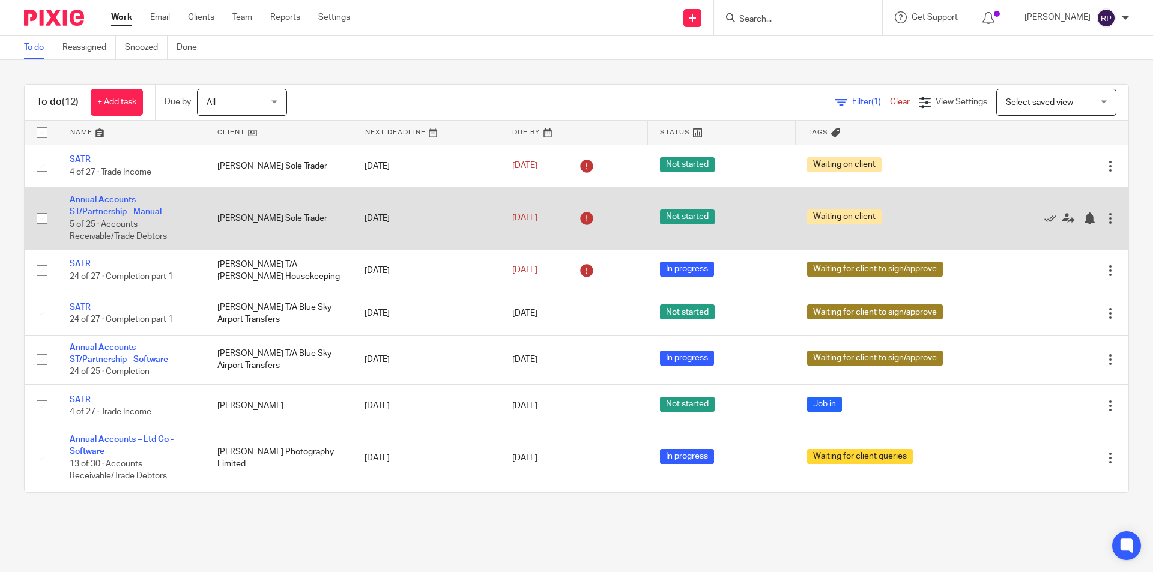
click at [97, 210] on link "Annual Accounts – ST/Partnership - Manual" at bounding box center [116, 206] width 92 height 20
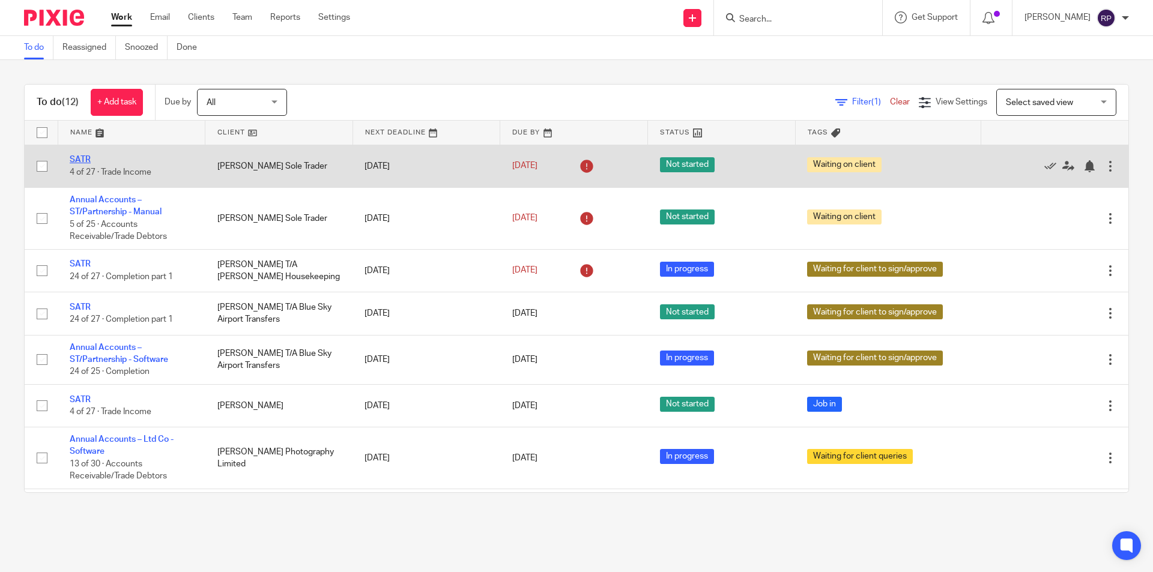
click at [80, 161] on link "SATR" at bounding box center [80, 160] width 21 height 8
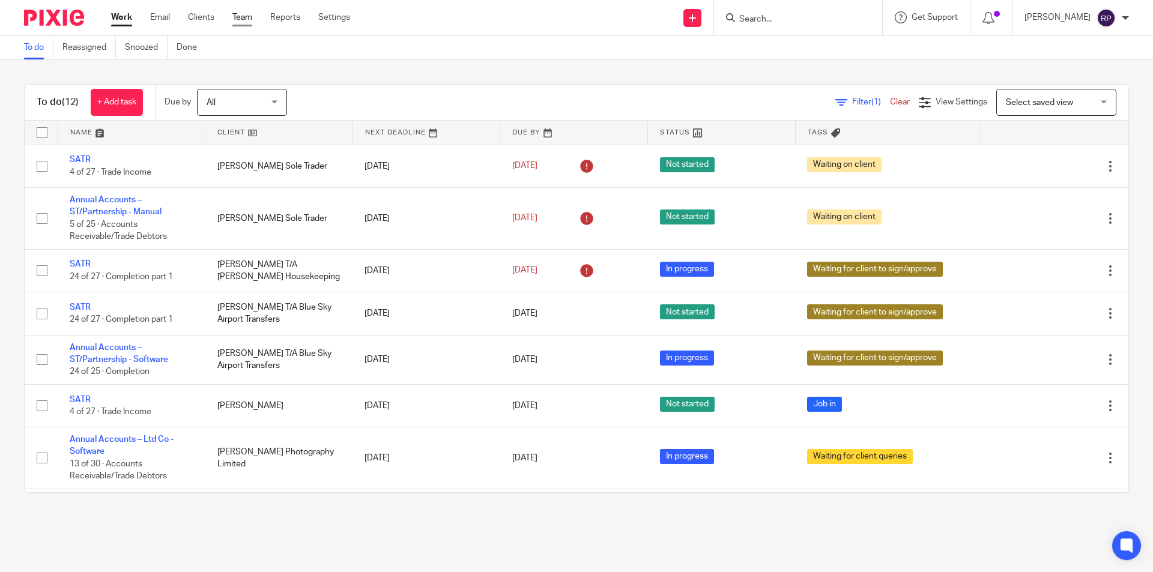
click at [243, 15] on link "Team" at bounding box center [242, 17] width 20 height 12
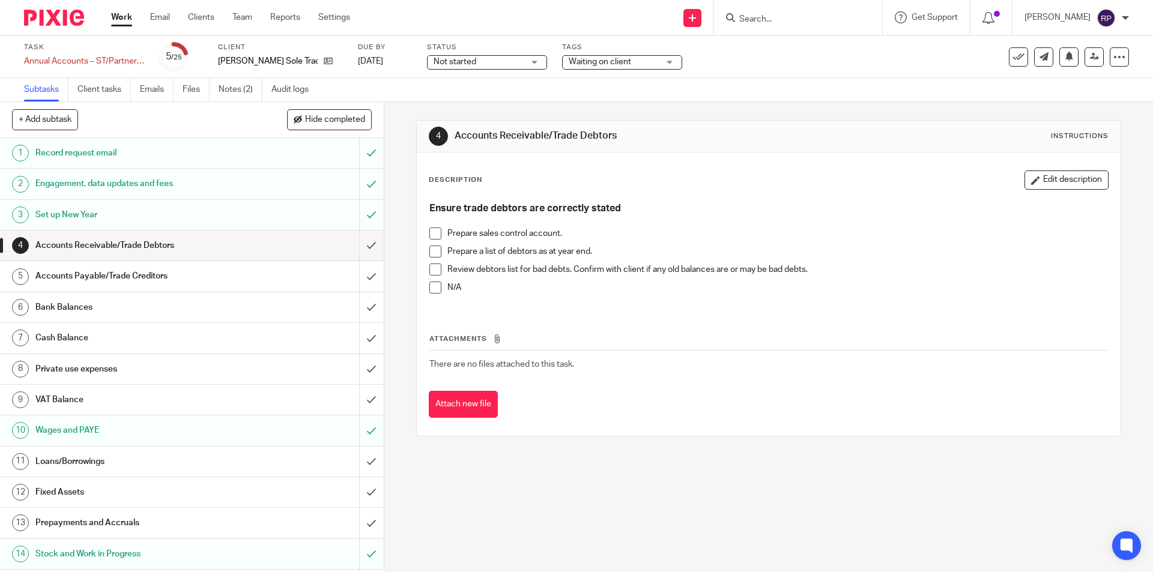
click at [604, 64] on span "Waiting on client" at bounding box center [600, 62] width 62 height 8
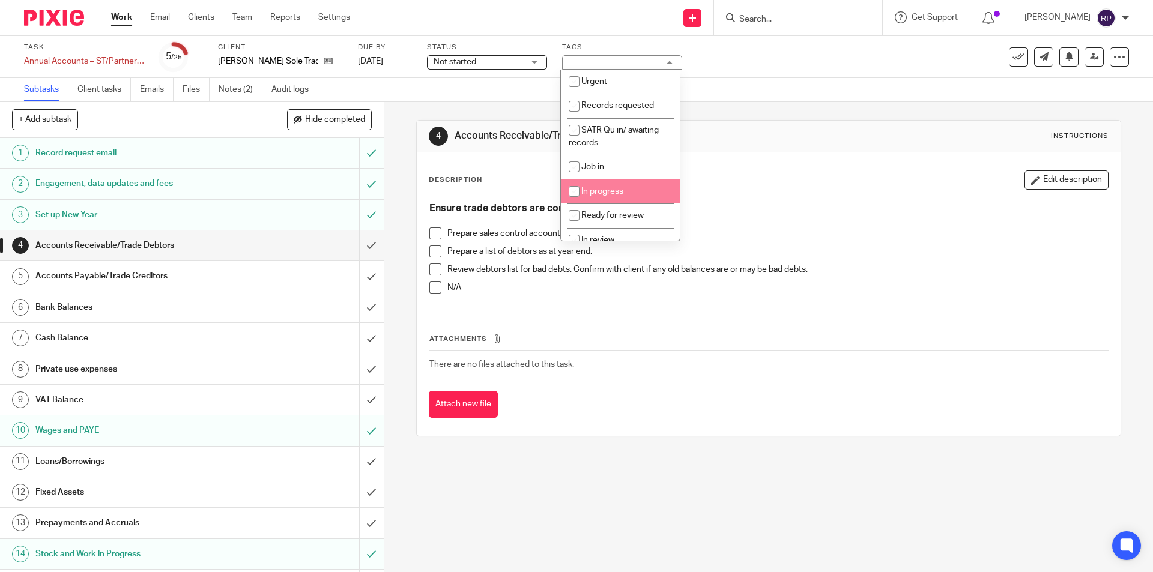
click at [612, 188] on span "In progress" at bounding box center [602, 191] width 42 height 8
checkbox input "true"
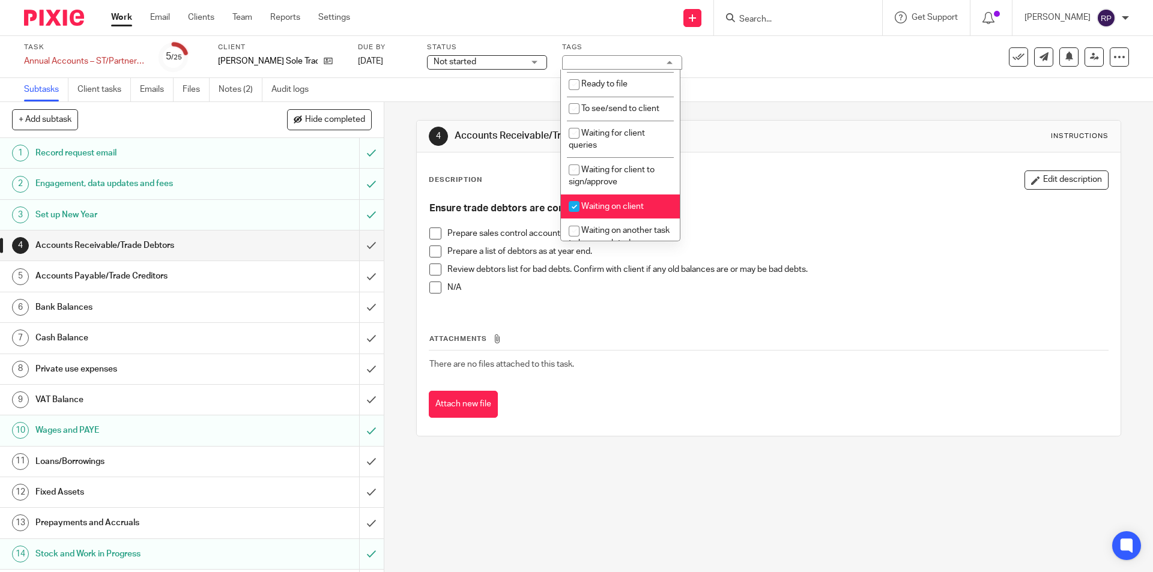
click at [627, 201] on li "Waiting on client" at bounding box center [620, 207] width 119 height 25
checkbox input "false"
click at [742, 193] on div "Description Edit description Ensure trade debtors are correctly stated Prepare …" at bounding box center [768, 240] width 679 height 139
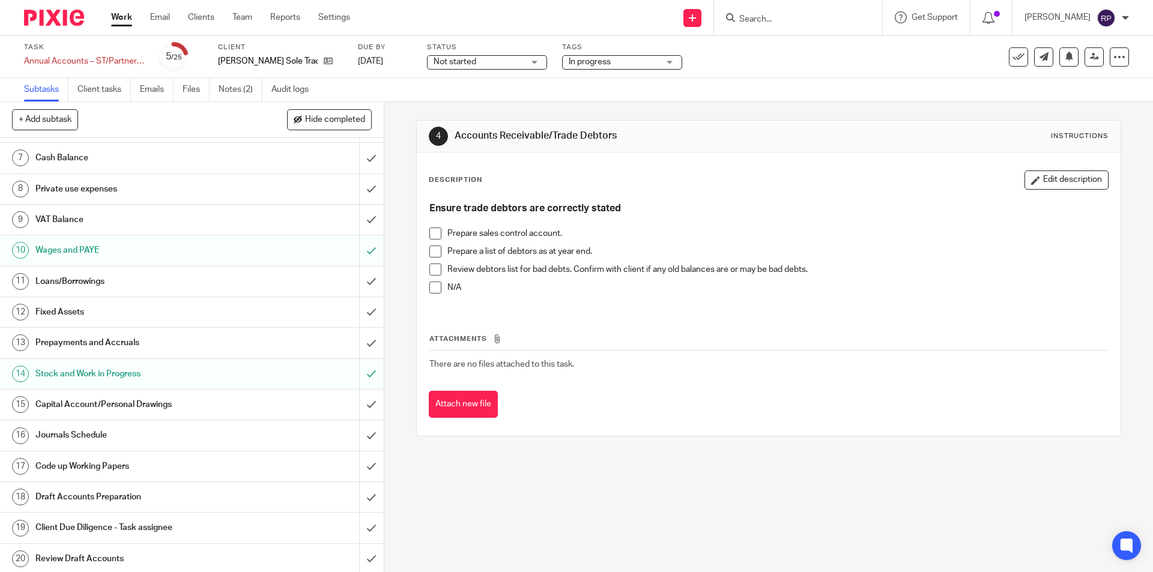
scroll to position [0, 0]
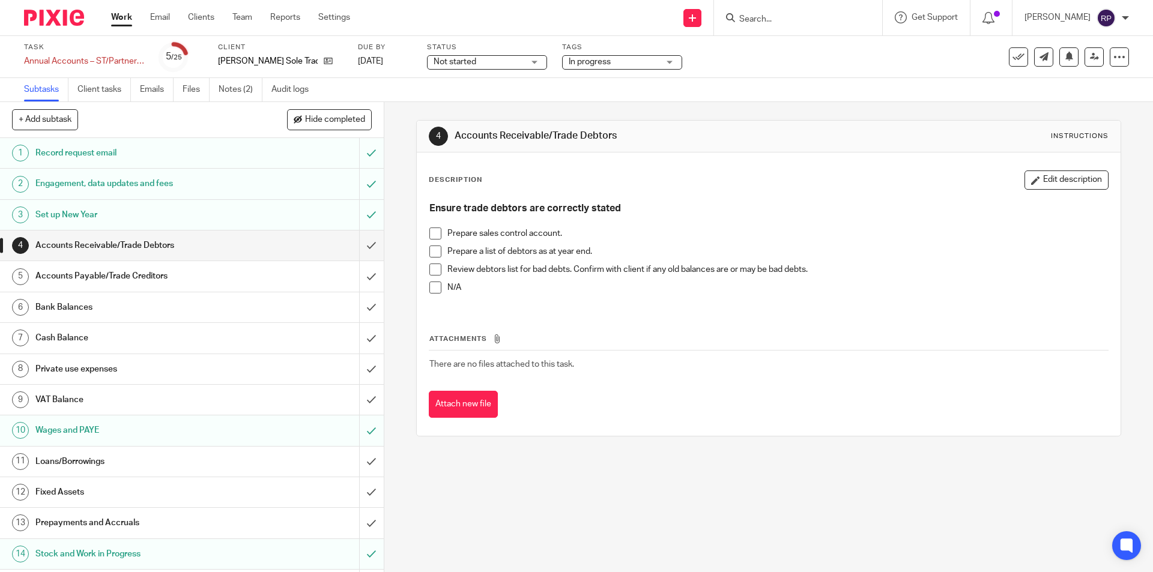
click at [154, 301] on h1 "Bank Balances" at bounding box center [139, 308] width 208 height 18
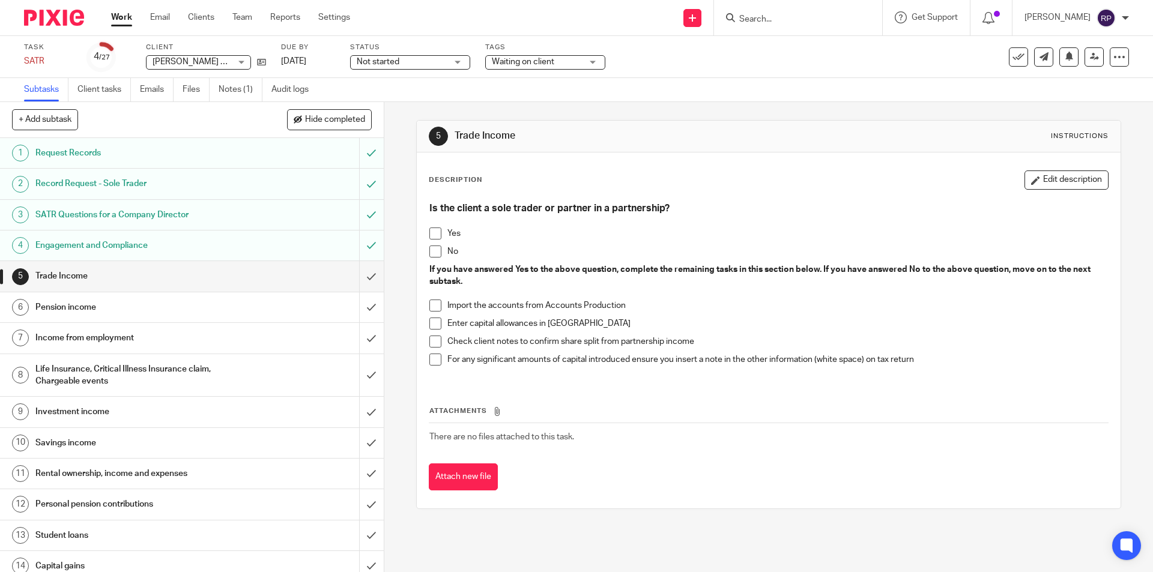
click at [563, 64] on span "Waiting on client" at bounding box center [537, 62] width 90 height 13
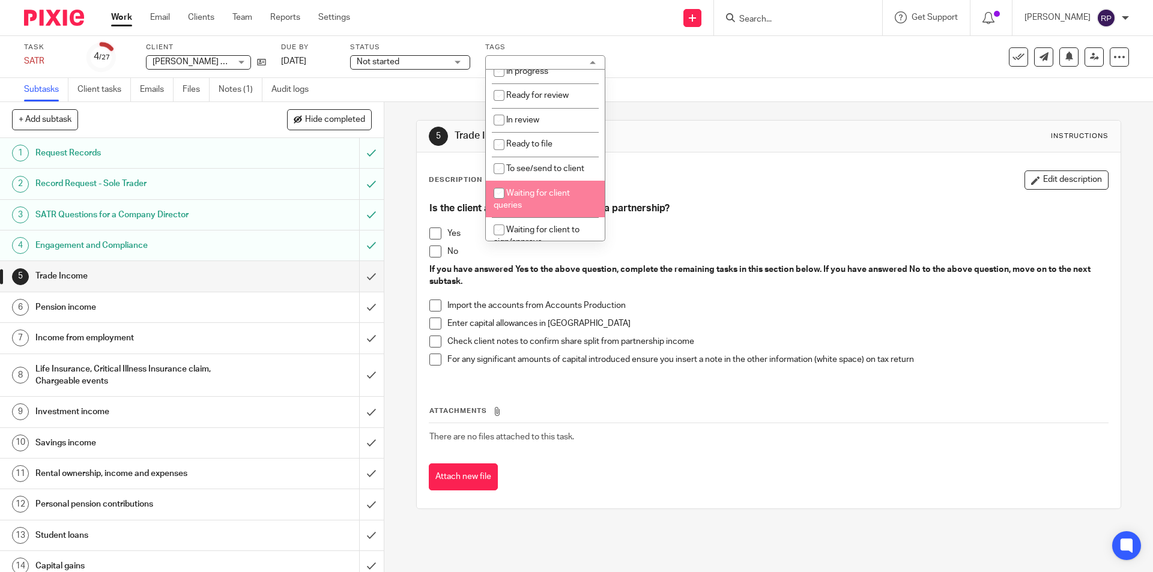
scroll to position [240, 0]
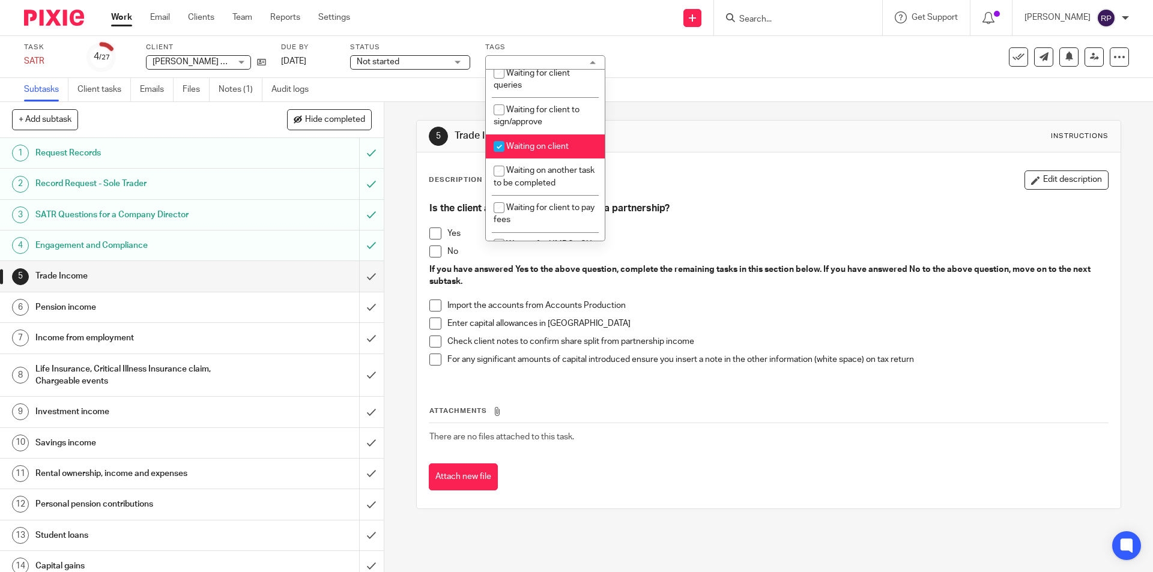
click at [548, 142] on li "Waiting on client" at bounding box center [545, 147] width 119 height 25
checkbox input "false"
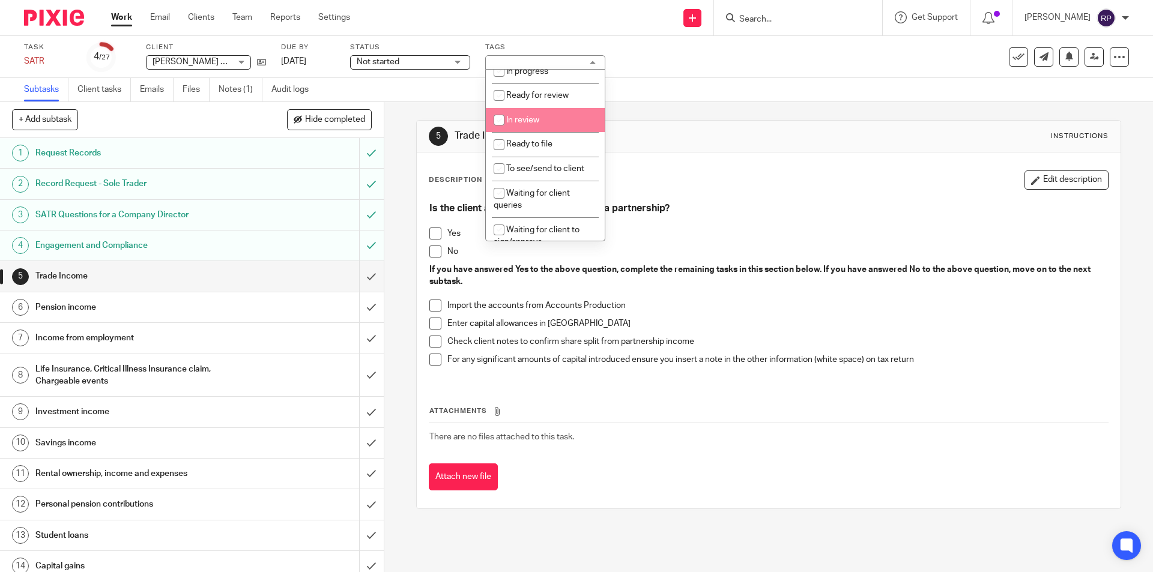
scroll to position [60, 0]
click at [550, 142] on li "In progress" at bounding box center [545, 131] width 119 height 25
checkbox input "true"
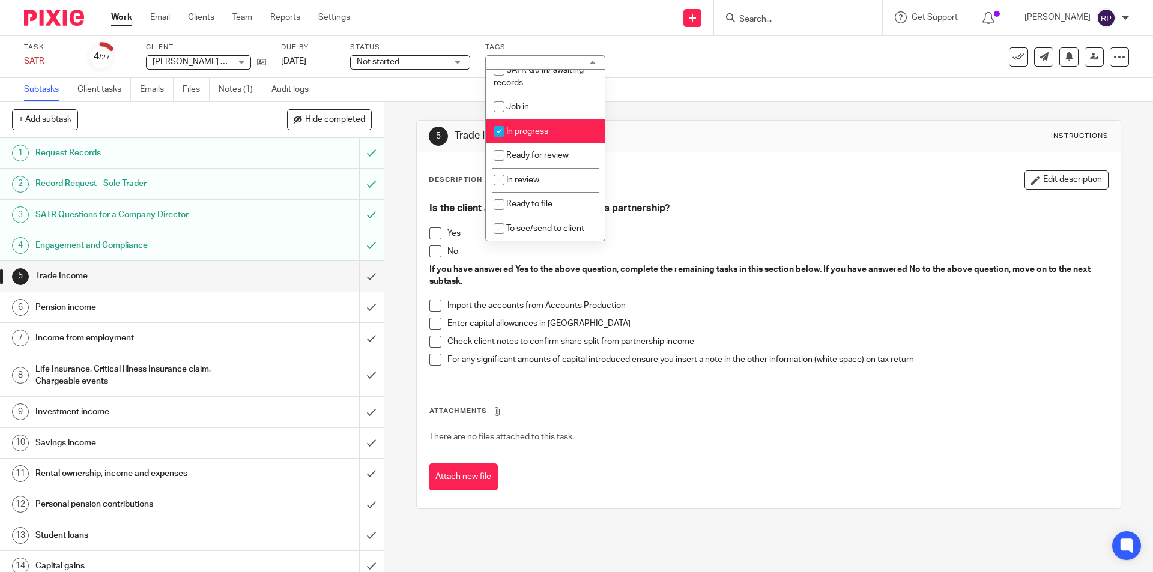
click at [672, 134] on h1 "Trade Income" at bounding box center [625, 136] width 340 height 13
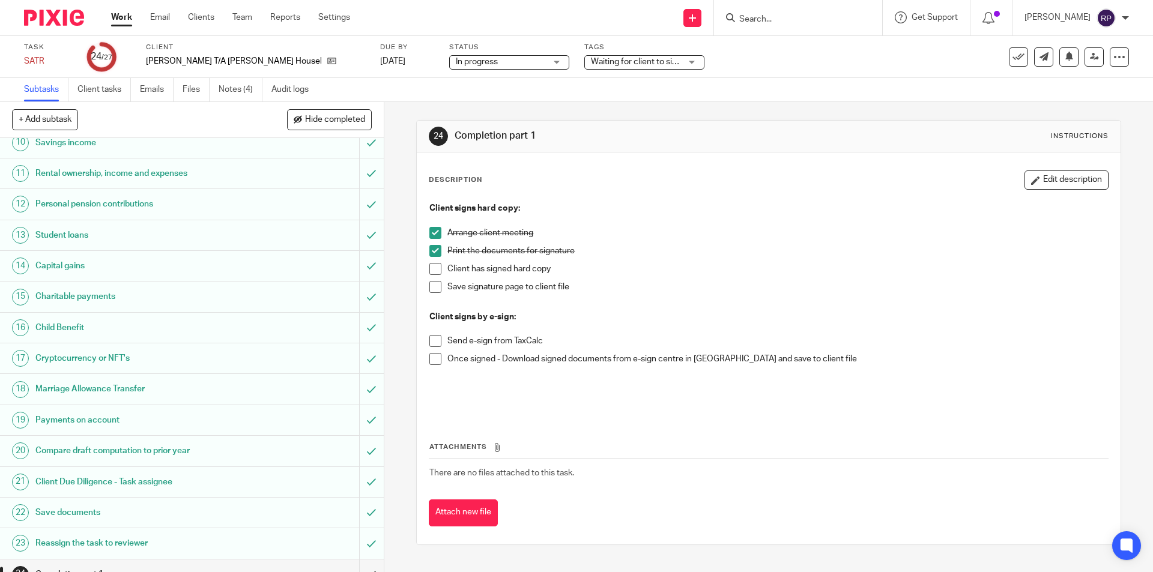
scroll to position [411, 0]
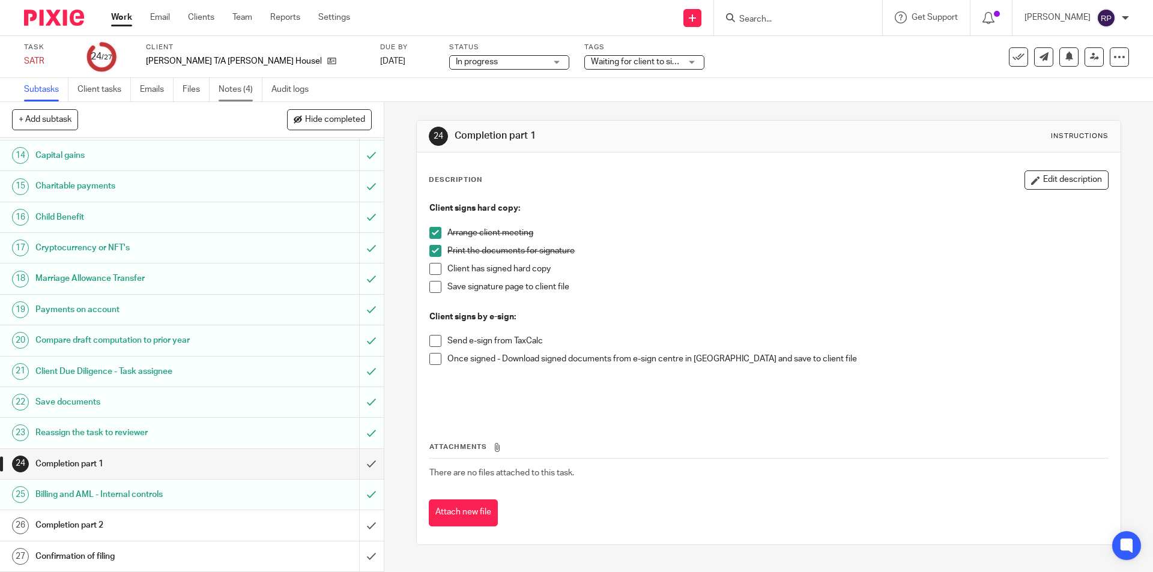
click at [249, 88] on link "Notes (4)" at bounding box center [241, 89] width 44 height 23
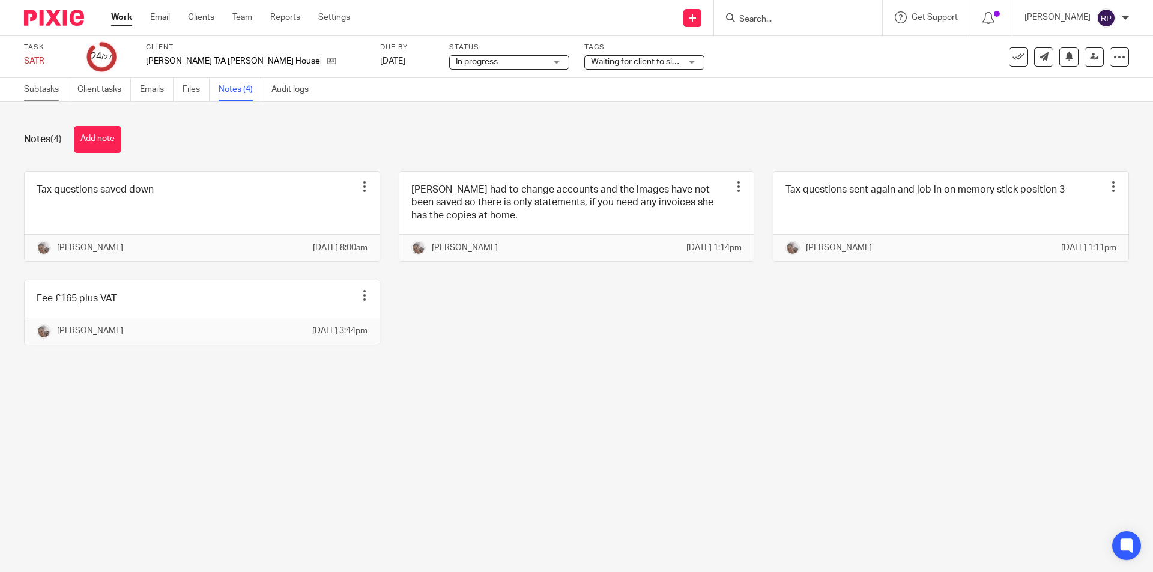
click at [47, 90] on link "Subtasks" at bounding box center [46, 89] width 44 height 23
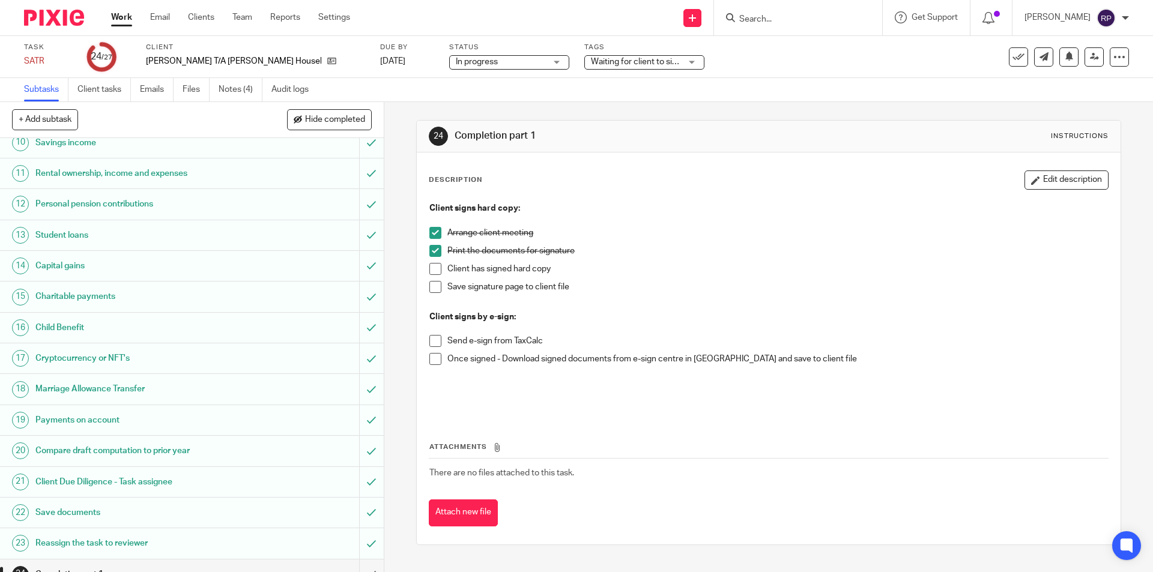
scroll to position [411, 0]
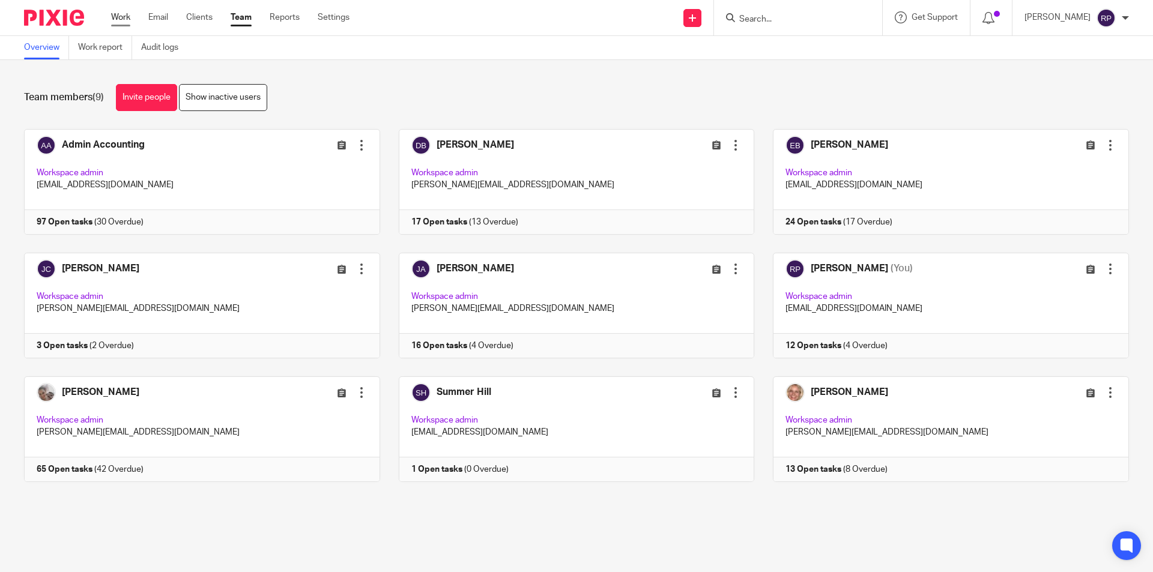
click at [115, 19] on link "Work" at bounding box center [120, 17] width 19 height 12
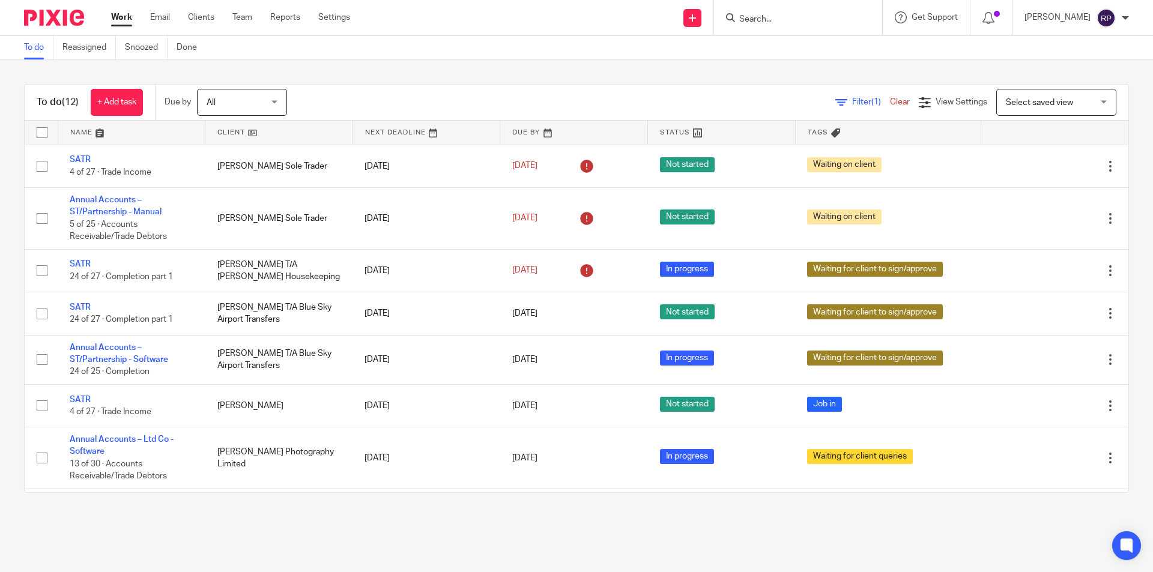
click at [121, 20] on link "Work" at bounding box center [121, 17] width 21 height 12
click at [1013, 13] on div at bounding box center [992, 17] width 42 height 35
click at [1000, 13] on span at bounding box center [997, 14] width 6 height 6
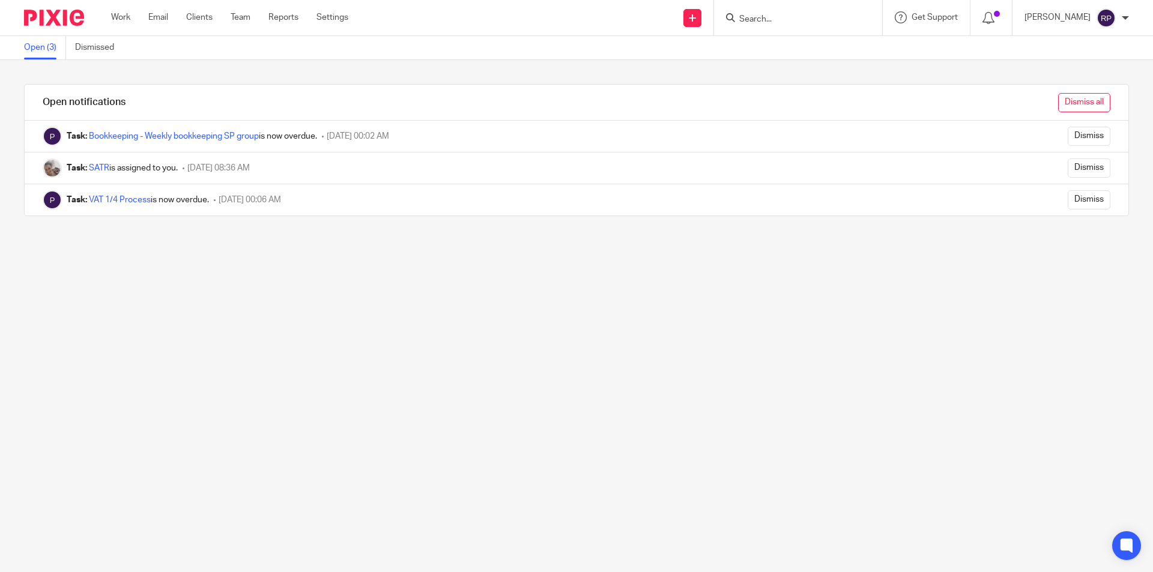
click at [1064, 104] on input "Dismiss all" at bounding box center [1084, 102] width 52 height 19
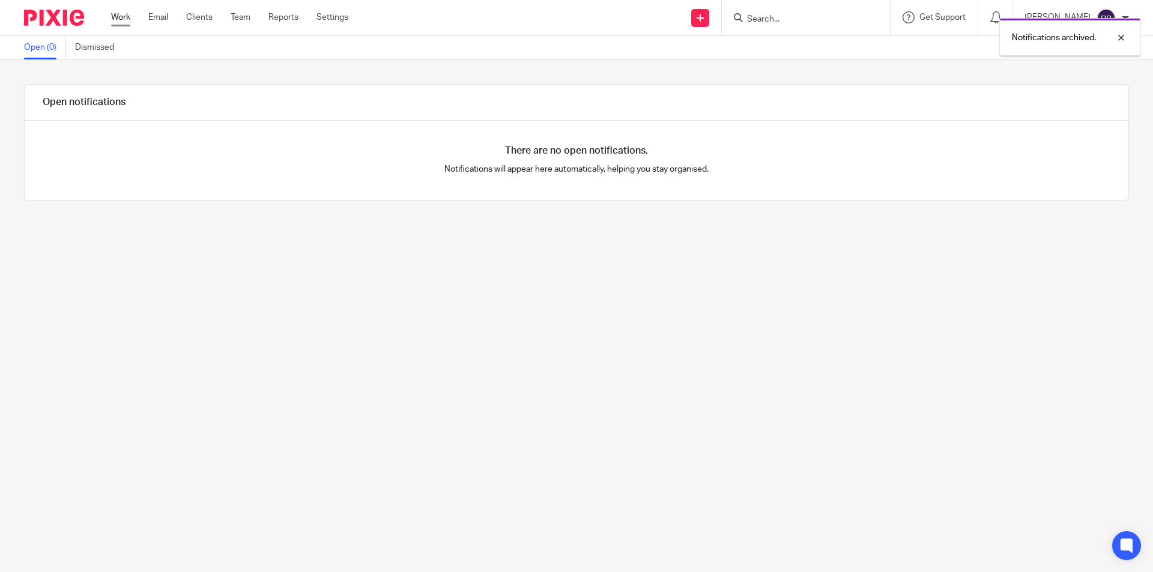
click at [115, 11] on link "Work" at bounding box center [120, 17] width 19 height 12
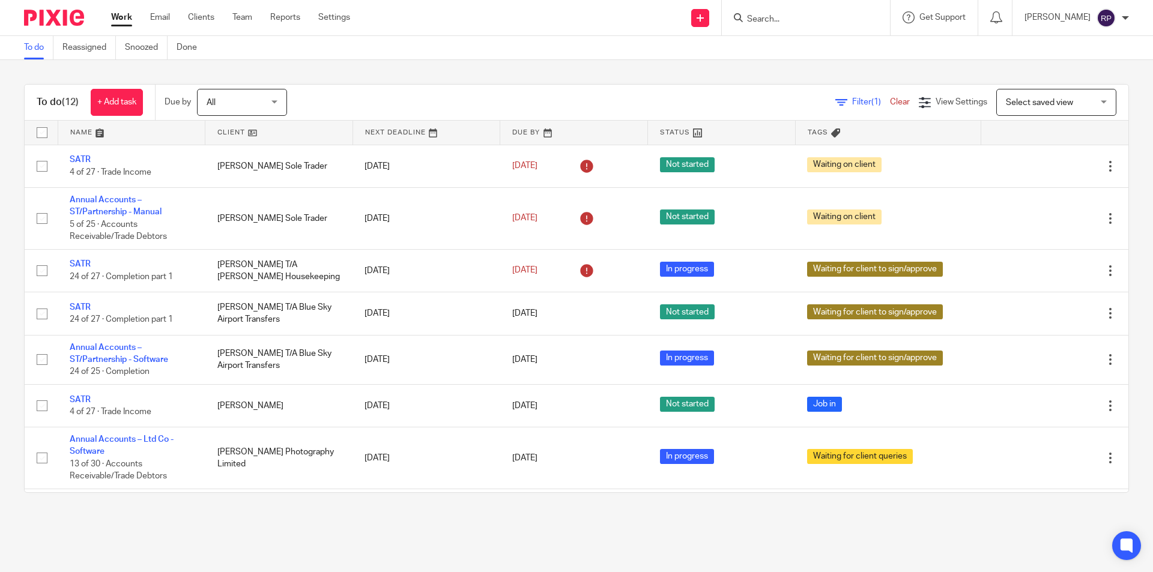
click at [117, 10] on div "Work Email Clients Team Reports Settings Work Email Clients Team Reports Settin…" at bounding box center [233, 17] width 269 height 35
click at [118, 14] on link "Work" at bounding box center [121, 17] width 21 height 12
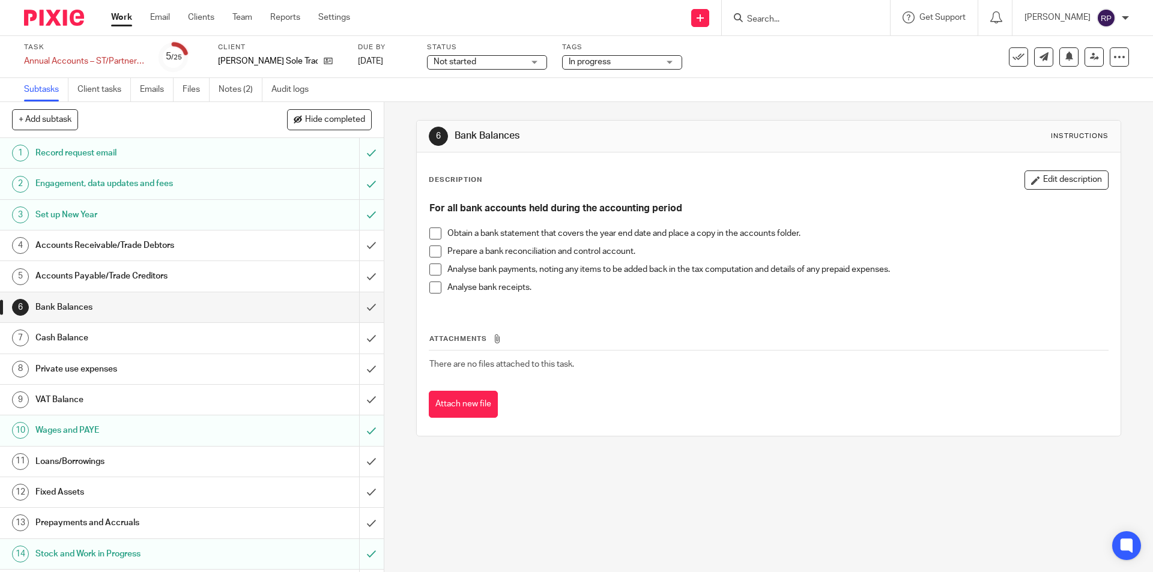
click at [93, 366] on h1 "Private use expenses" at bounding box center [139, 369] width 208 height 18
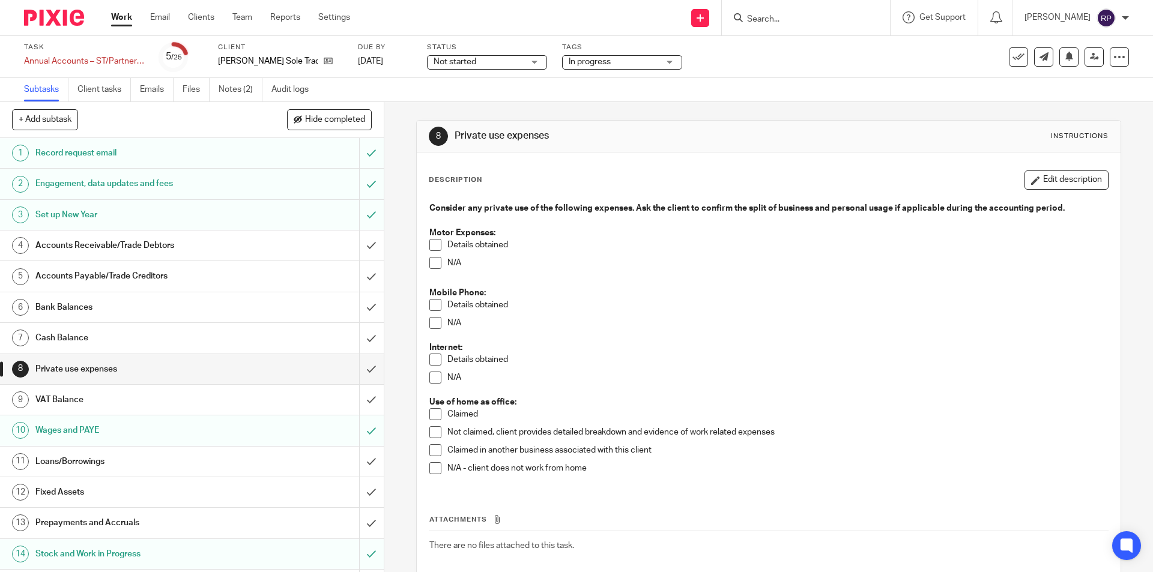
scroll to position [60, 0]
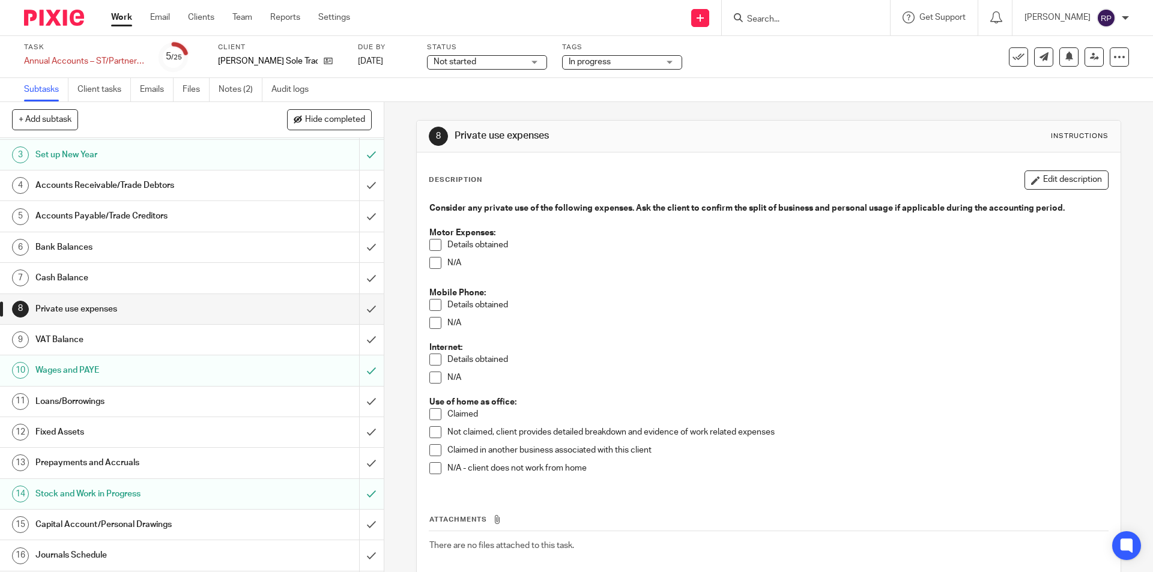
click at [433, 449] on span at bounding box center [436, 451] width 12 height 12
click at [112, 341] on h1 "VAT Balance" at bounding box center [139, 340] width 208 height 18
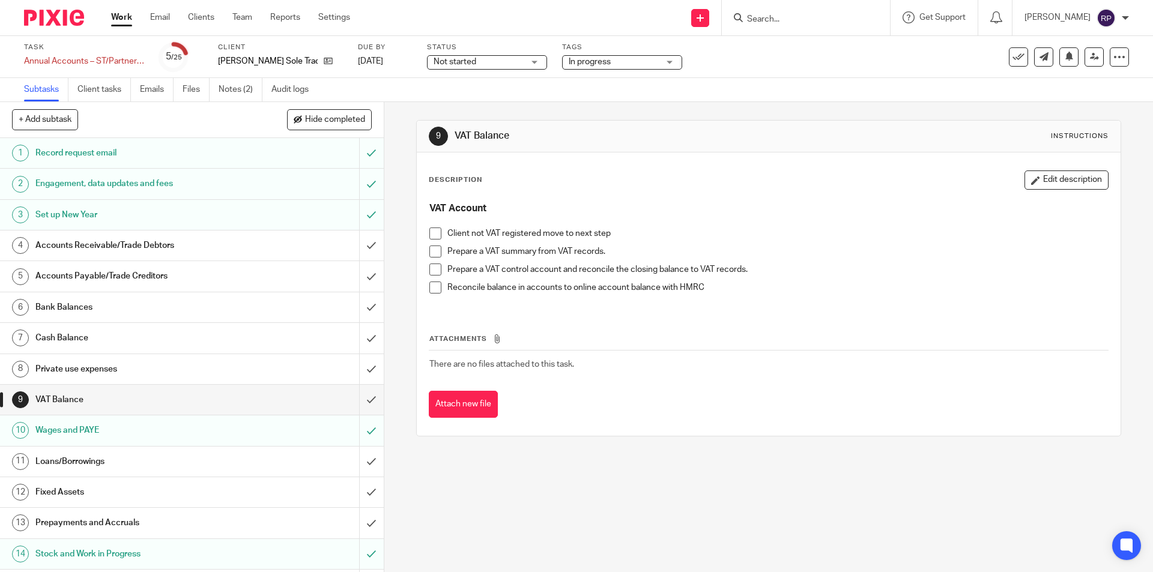
click at [430, 237] on span at bounding box center [436, 234] width 12 height 12
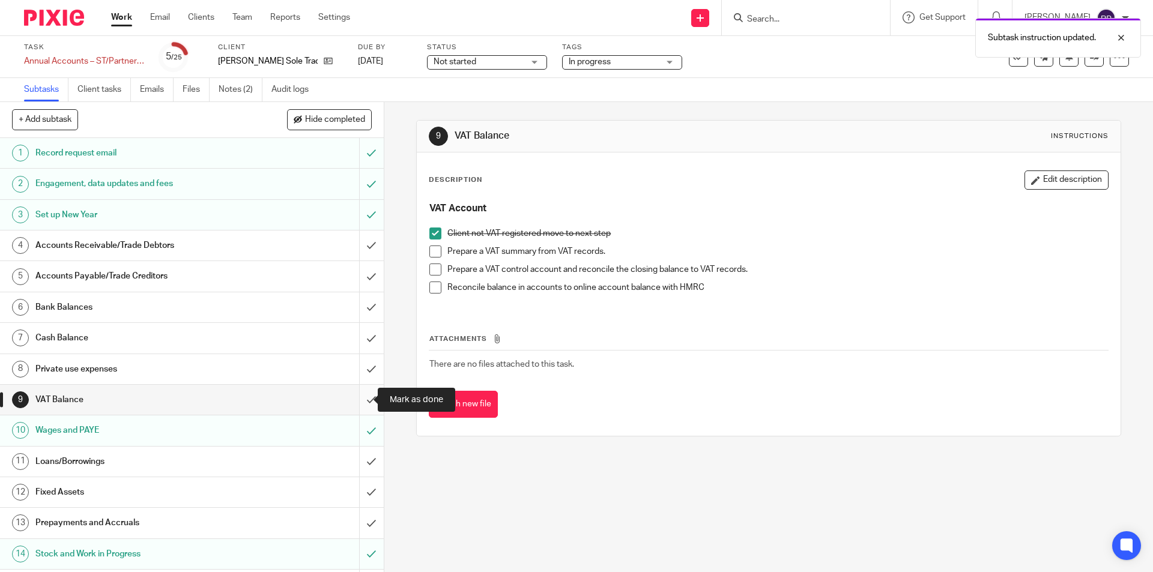
click at [357, 398] on input "submit" at bounding box center [192, 400] width 384 height 30
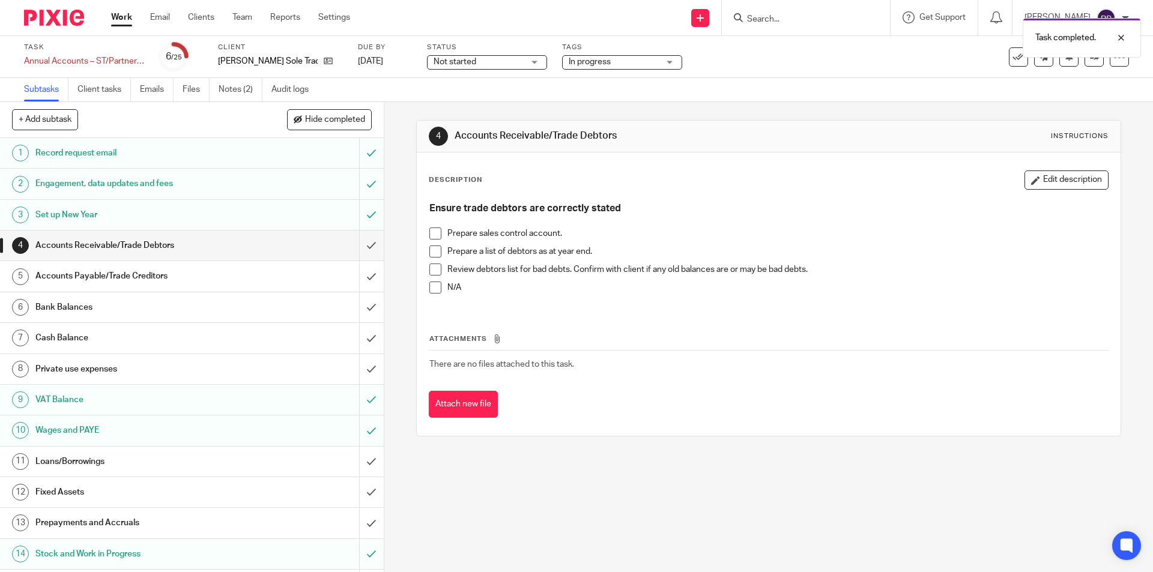
scroll to position [60, 0]
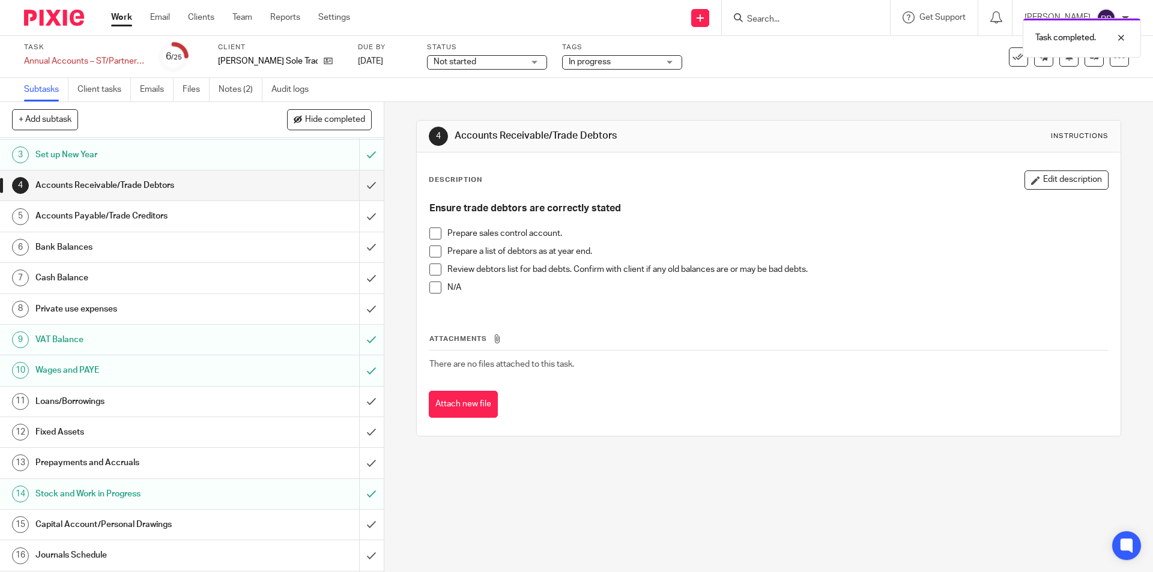
click at [97, 404] on h1 "Loans/Borrowings" at bounding box center [139, 402] width 208 height 18
